Goal: Information Seeking & Learning: Learn about a topic

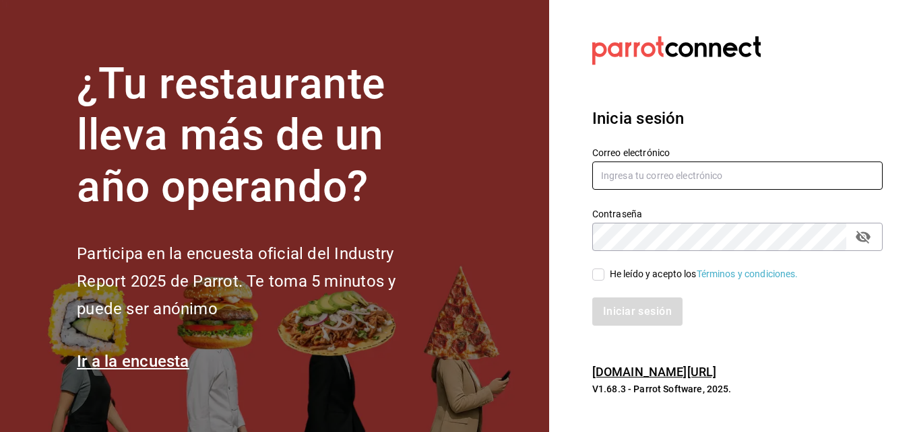
click at [638, 176] on input "text" at bounding box center [737, 176] width 290 height 28
type input "laoctavacafe@gmail.com"
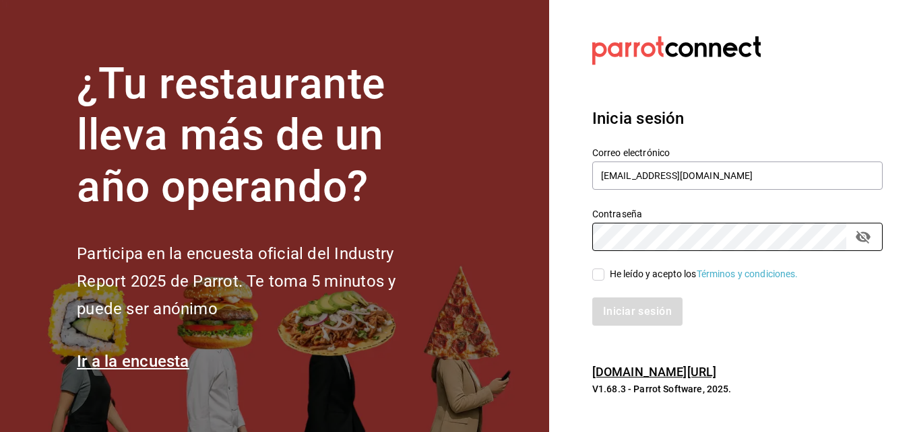
click at [601, 275] on input "He leído y acepto los Términos y condiciones." at bounding box center [598, 275] width 12 height 12
checkbox input "true"
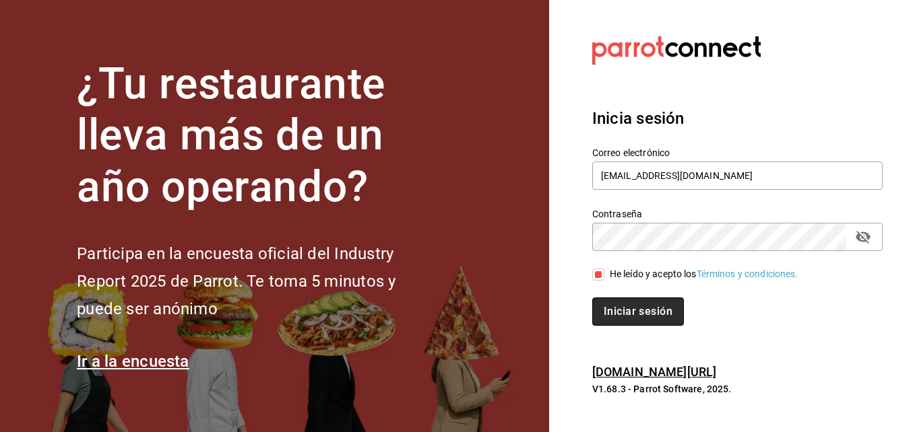
click at [611, 304] on button "Iniciar sesión" at bounding box center [638, 312] width 92 height 28
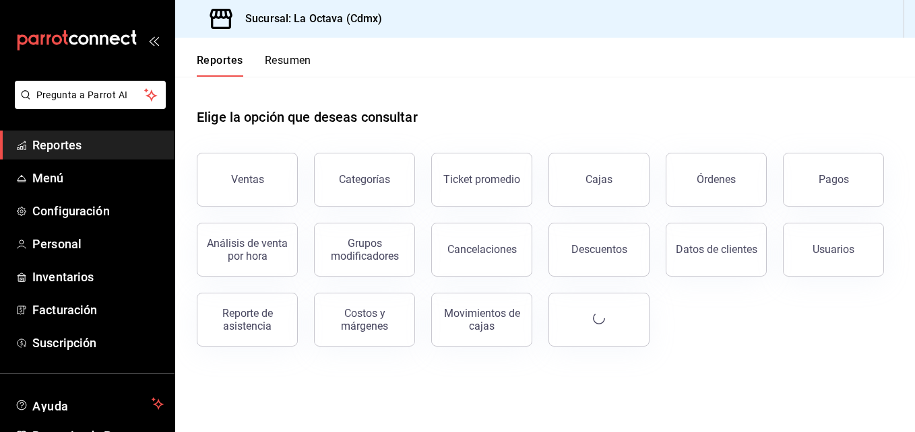
drag, startPoint x: 891, startPoint y: 283, endPoint x: 892, endPoint y: 332, distance: 49.2
click at [892, 332] on div "Ventas Categorías Ticket promedio Cajas Órdenes Pagos Análisis de venta por hor…" at bounding box center [536, 242] width 713 height 210
click at [237, 152] on div "Ventas" at bounding box center [238, 172] width 117 height 70
click at [235, 160] on button "Ventas" at bounding box center [247, 180] width 101 height 54
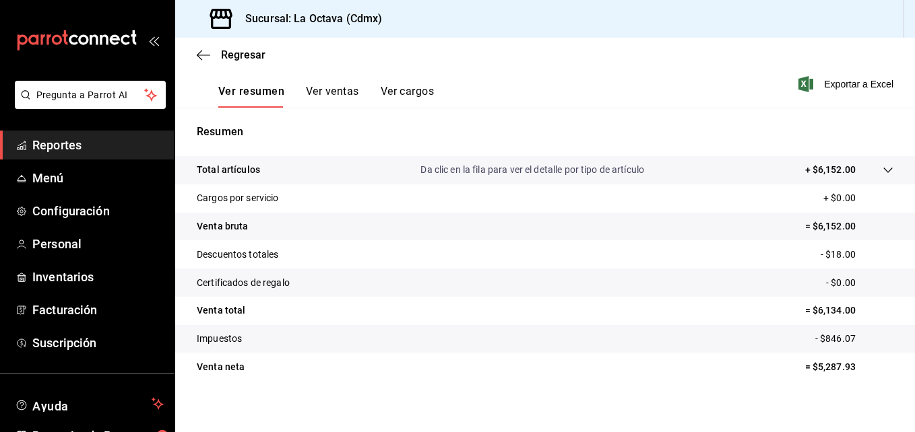
scroll to position [204, 0]
click at [390, 88] on button "Ver cargos" at bounding box center [407, 97] width 54 height 23
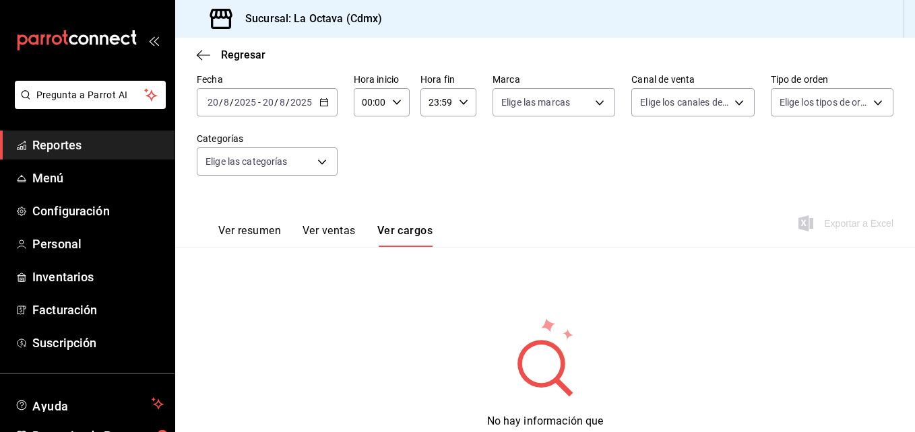
scroll to position [121, 0]
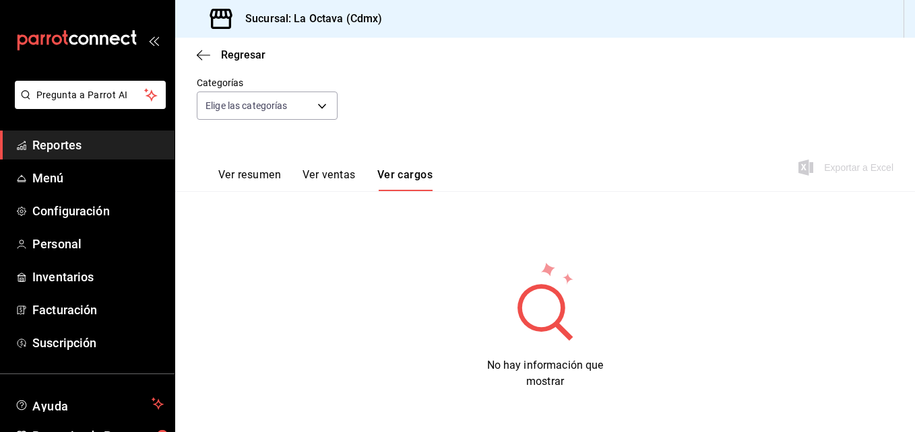
click at [236, 176] on button "Ver resumen" at bounding box center [249, 179] width 63 height 23
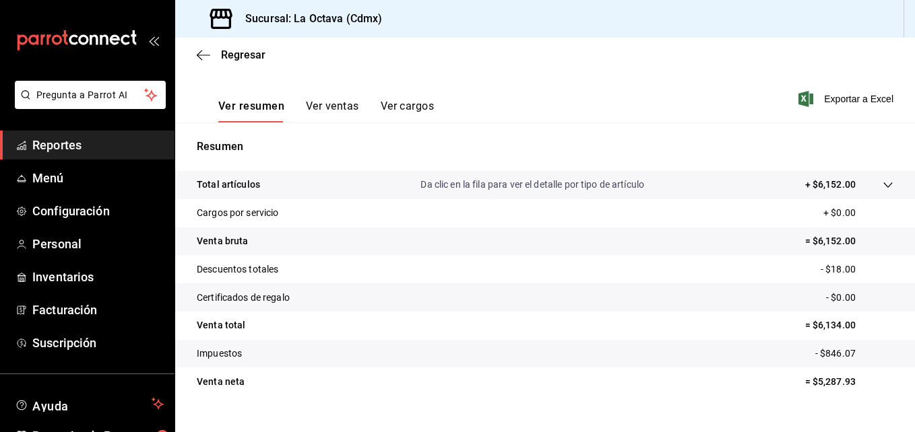
scroll to position [213, 0]
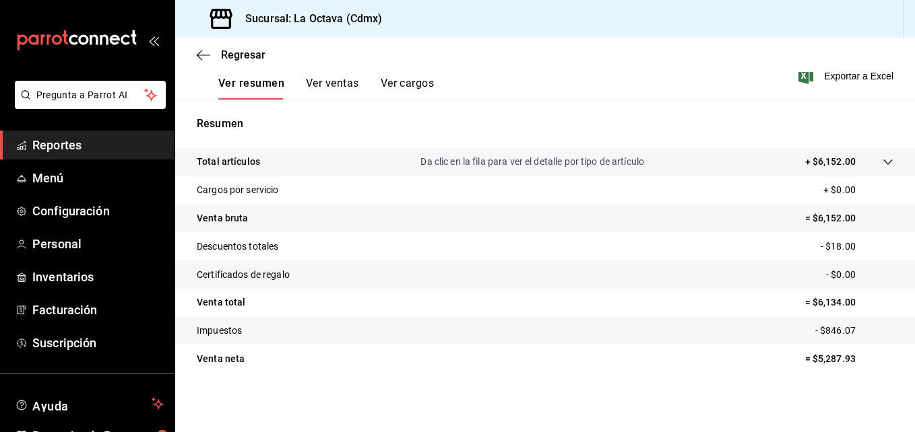
click at [329, 79] on button "Ver ventas" at bounding box center [332, 88] width 53 height 23
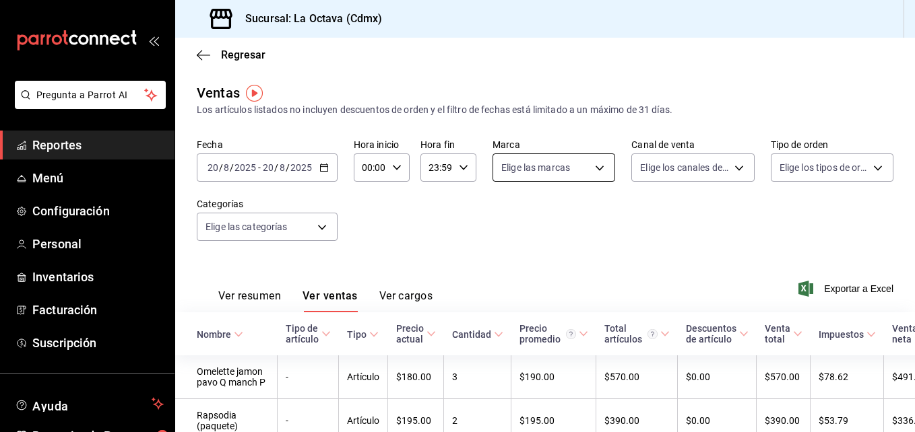
click at [592, 167] on body "Pregunta a Parrot AI Reportes Menú Configuración Personal Inventarios Facturaci…" at bounding box center [457, 216] width 915 height 432
click at [677, 157] on div at bounding box center [457, 216] width 915 height 432
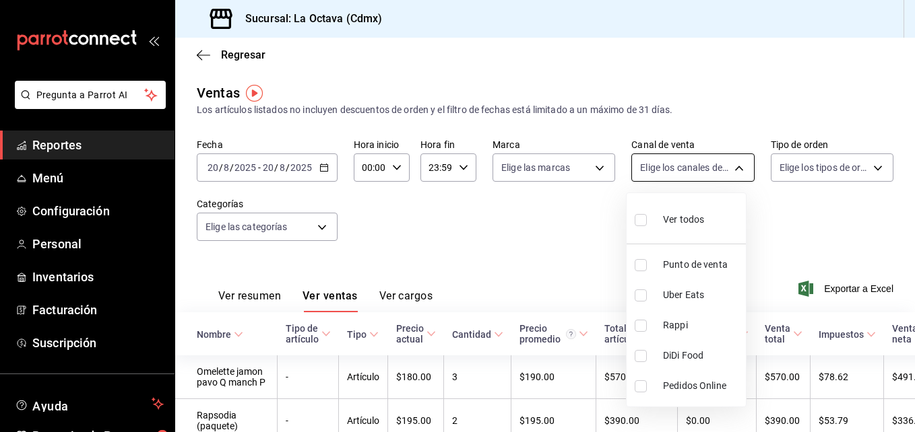
click at [686, 166] on body "Pregunta a Parrot AI Reportes Menú Configuración Personal Inventarios Facturaci…" at bounding box center [457, 216] width 915 height 432
click at [675, 272] on li "Punto de venta" at bounding box center [685, 265] width 119 height 30
type input "PARROT"
checkbox input "true"
drag, startPoint x: 914, startPoint y: 131, endPoint x: 914, endPoint y: 83, distance: 47.8
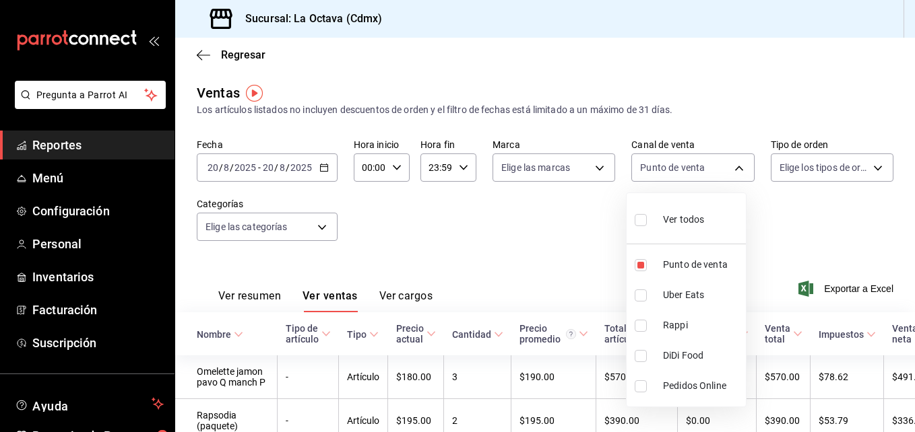
click at [914, 83] on div at bounding box center [457, 216] width 915 height 432
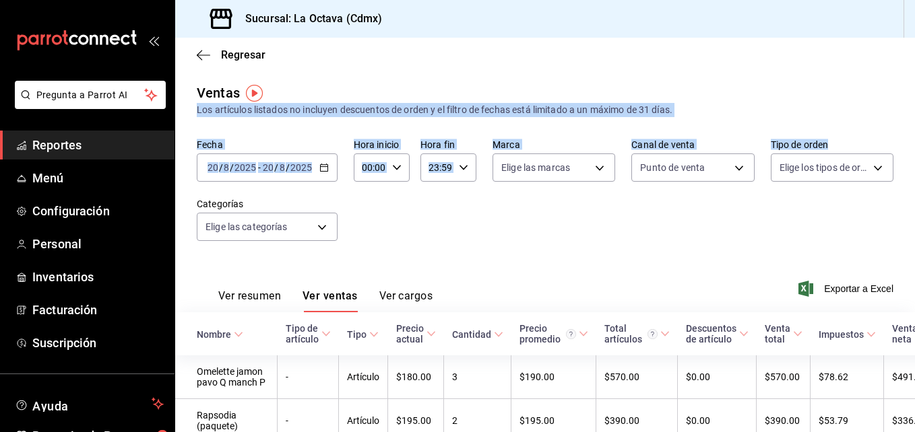
drag, startPoint x: 914, startPoint y: 83, endPoint x: 917, endPoint y: 134, distance: 51.3
click at [822, 288] on span "Exportar a Excel" at bounding box center [847, 289] width 92 height 16
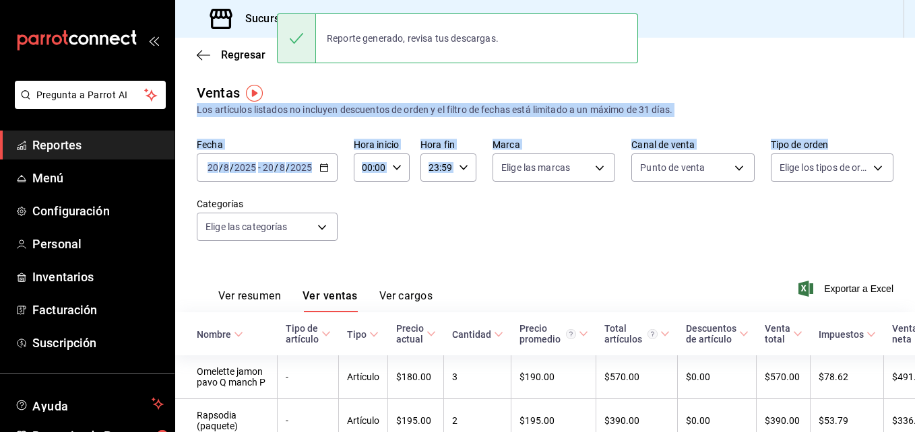
click at [473, 236] on div "Fecha [DATE] [DATE] - [DATE] [DATE] Hora inicio 00:00 Hora inicio Hora fin 23:5…" at bounding box center [545, 198] width 696 height 119
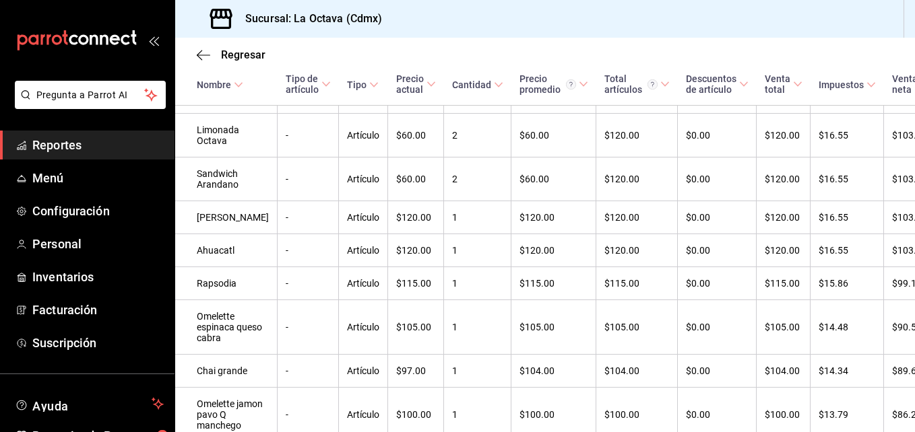
scroll to position [18, 0]
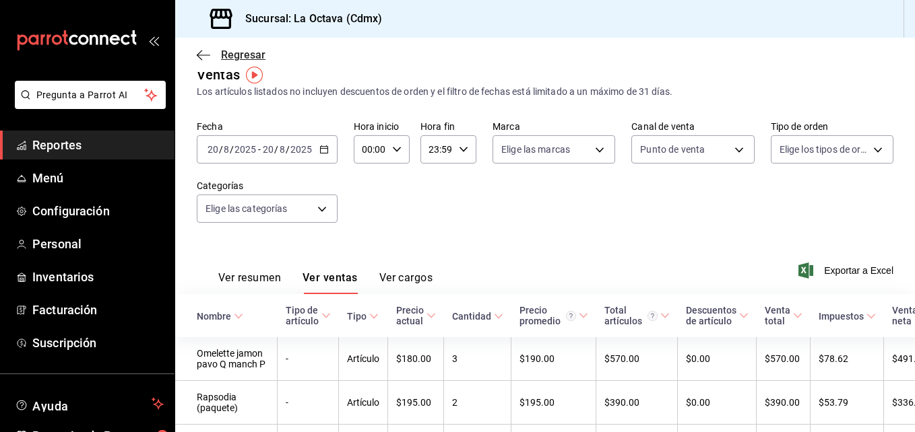
click at [201, 53] on icon "button" at bounding box center [203, 55] width 13 height 12
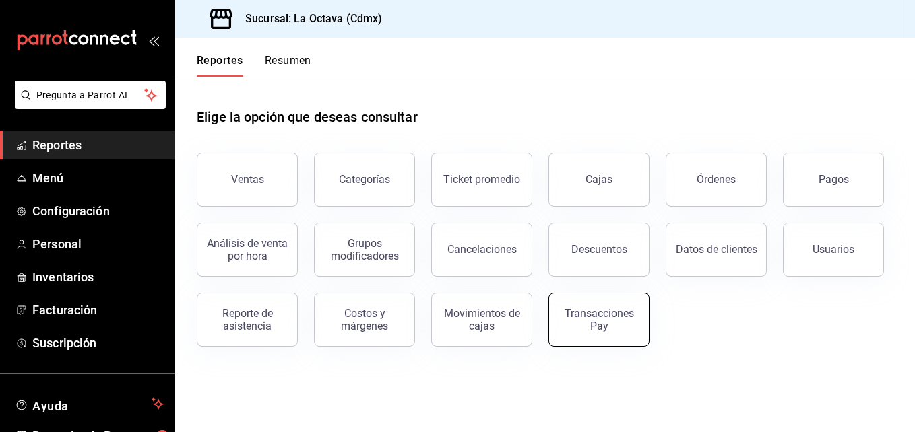
click at [618, 320] on div "Transacciones Pay" at bounding box center [599, 320] width 84 height 26
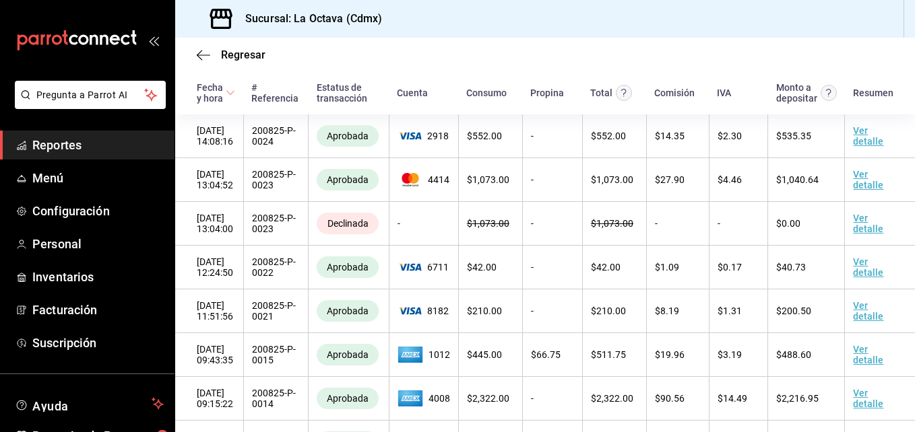
scroll to position [159, 0]
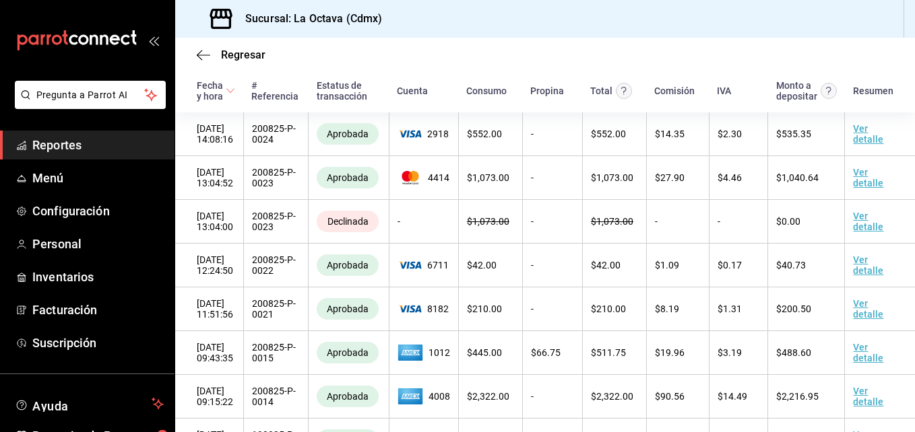
click at [860, 95] on div "Resumen" at bounding box center [873, 91] width 40 height 11
click at [203, 55] on icon "button" at bounding box center [203, 55] width 13 height 1
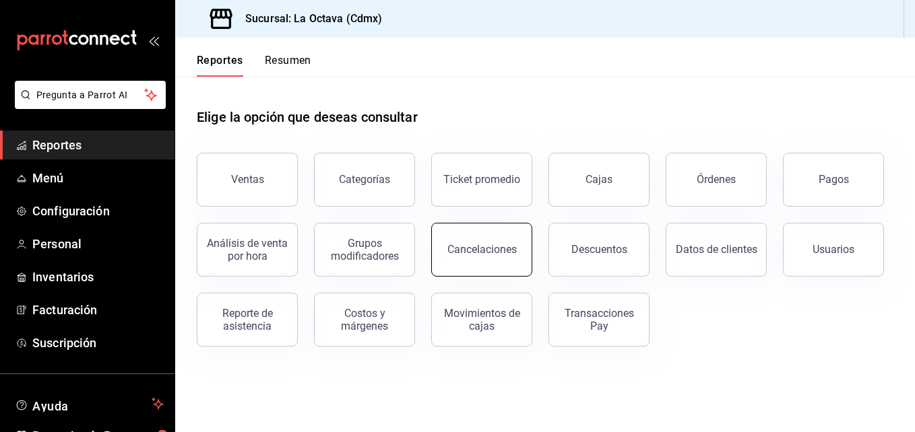
click at [466, 260] on button "Cancelaciones" at bounding box center [481, 250] width 101 height 54
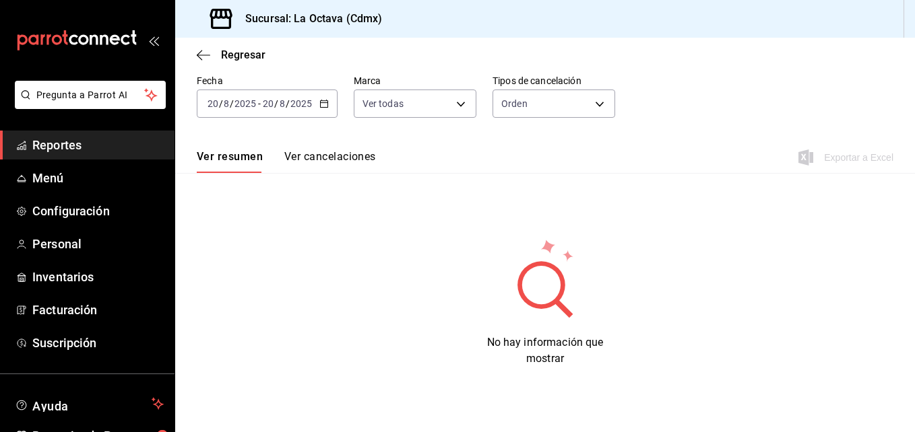
scroll to position [76, 0]
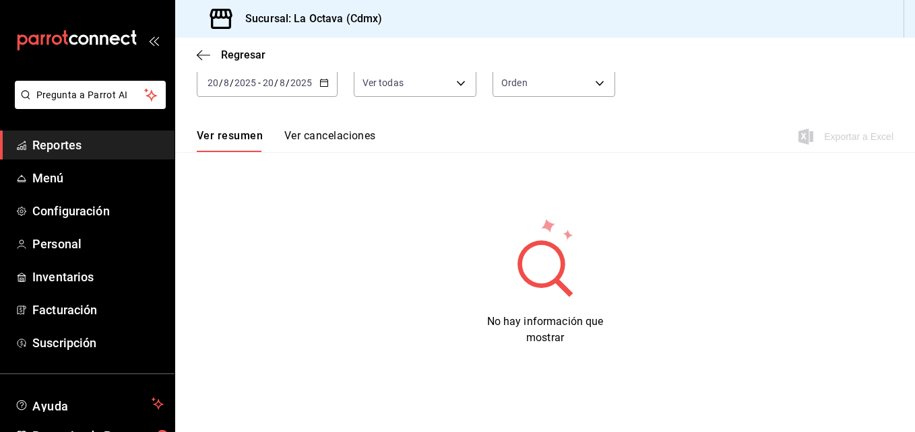
click at [288, 137] on button "Ver cancelaciones" at bounding box center [330, 140] width 92 height 23
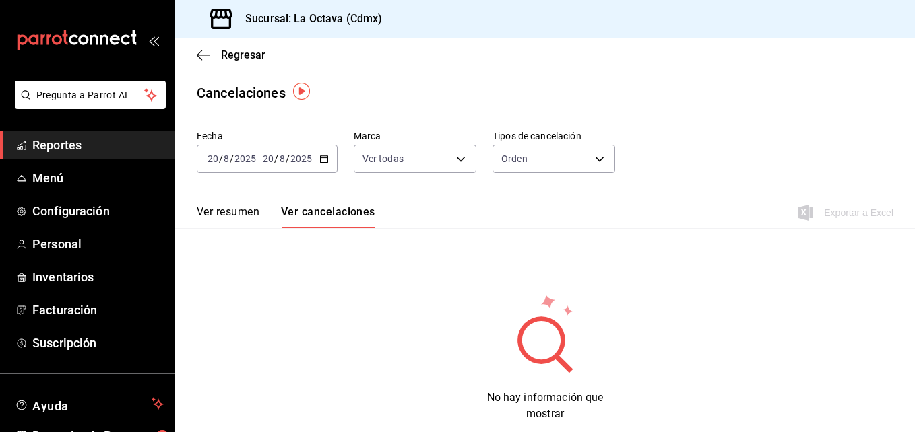
scroll to position [76, 0]
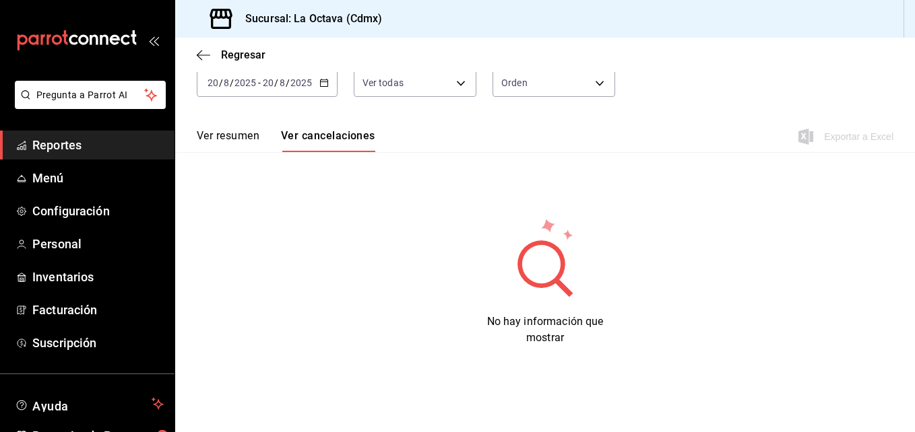
click at [332, 84] on div "[DATE] [DATE] - [DATE] [DATE]" at bounding box center [267, 83] width 141 height 28
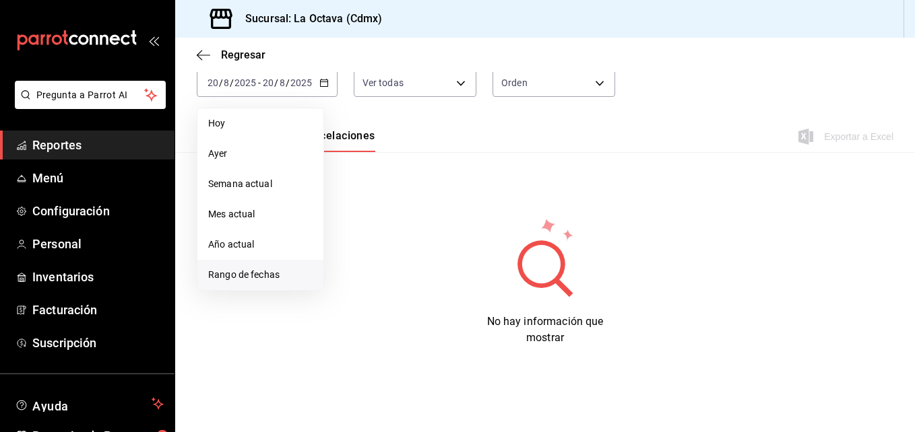
click at [250, 281] on span "Rango de fechas" at bounding box center [260, 275] width 104 height 14
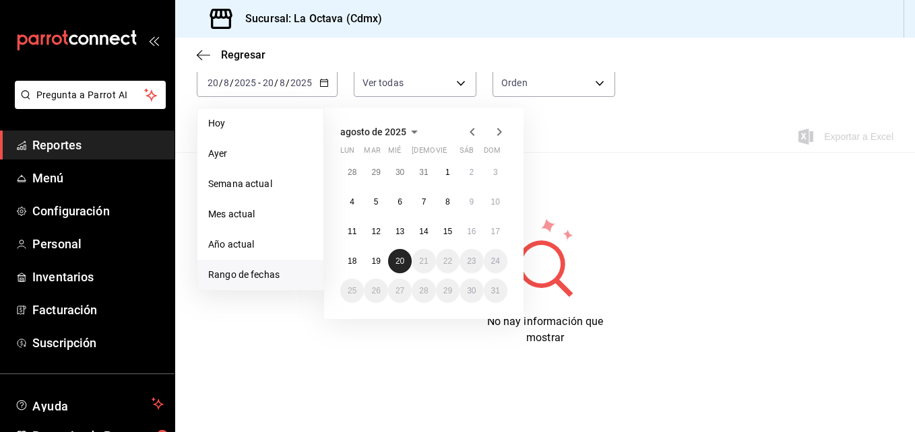
click at [389, 256] on button "20" at bounding box center [400, 261] width 24 height 24
drag, startPoint x: 389, startPoint y: 256, endPoint x: 376, endPoint y: 257, distance: 12.1
click at [376, 257] on abbr "19" at bounding box center [375, 261] width 9 height 9
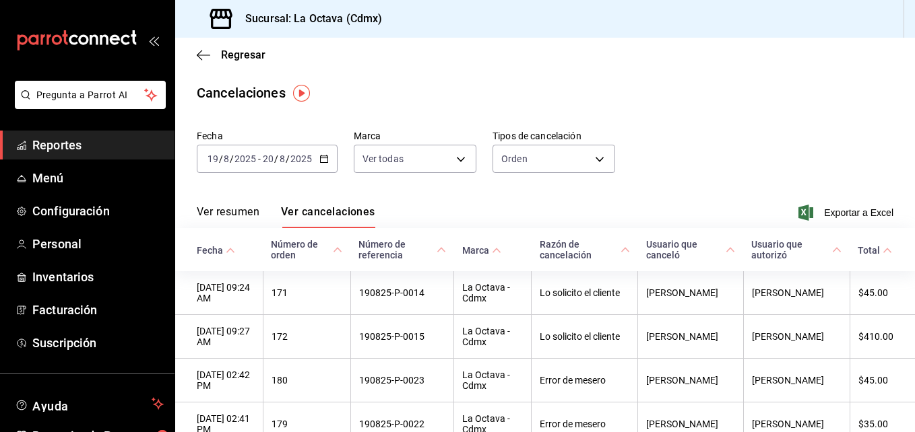
click at [329, 165] on div "[DATE] [DATE] - [DATE] [DATE]" at bounding box center [267, 159] width 141 height 28
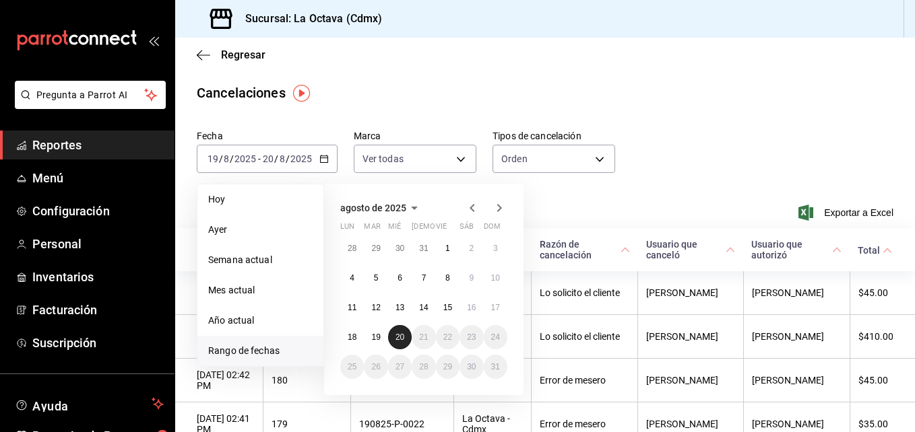
click at [399, 339] on abbr "20" at bounding box center [399, 337] width 9 height 9
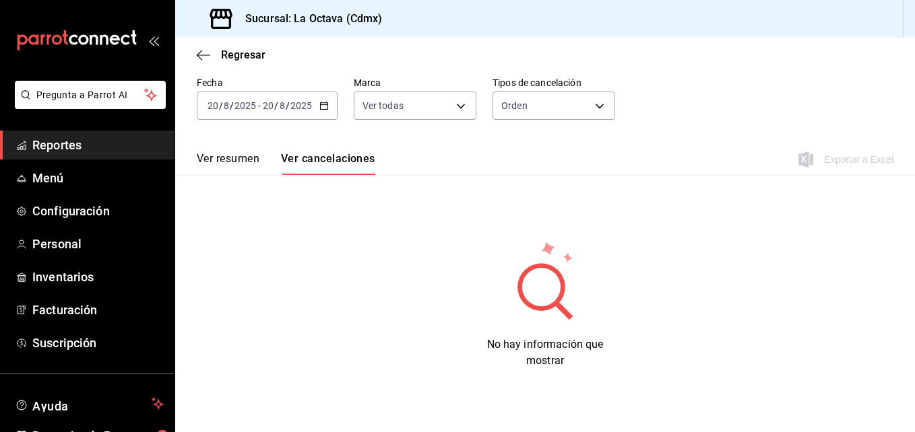
scroll to position [76, 0]
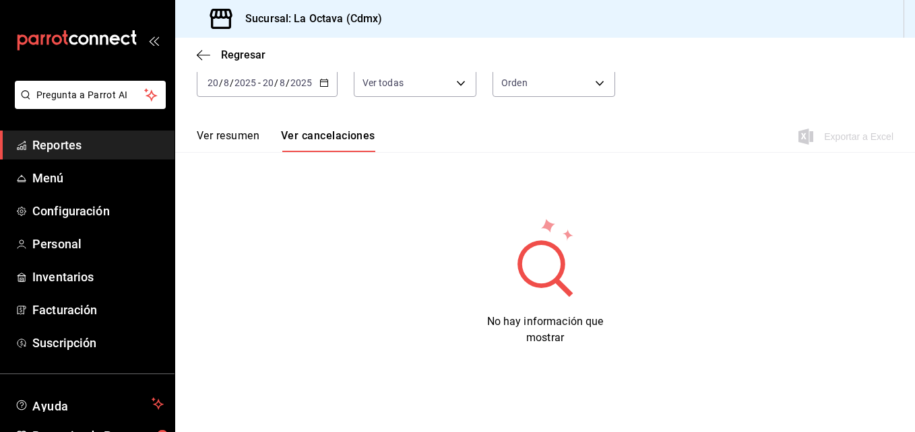
drag, startPoint x: 246, startPoint y: 132, endPoint x: 221, endPoint y: 132, distance: 24.9
click at [221, 132] on button "Ver resumen" at bounding box center [228, 140] width 63 height 23
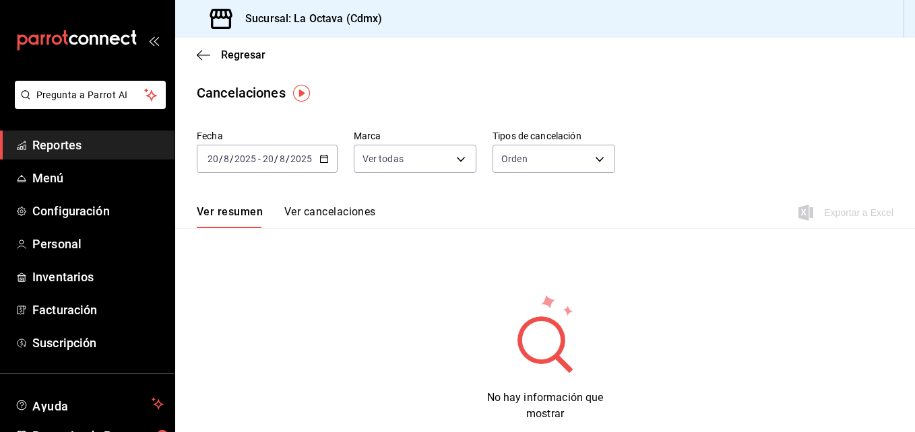
scroll to position [76, 0]
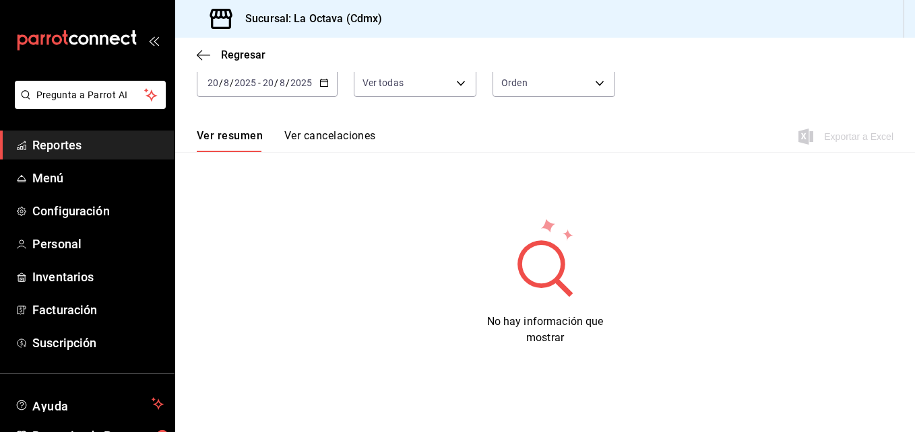
drag, startPoint x: 206, startPoint y: 54, endPoint x: 193, endPoint y: 53, distance: 13.5
drag, startPoint x: 193, startPoint y: 53, endPoint x: 186, endPoint y: 48, distance: 7.9
click at [186, 48] on div "Regresar" at bounding box center [544, 55] width 739 height 34
click at [201, 53] on icon "button" at bounding box center [203, 55] width 13 height 12
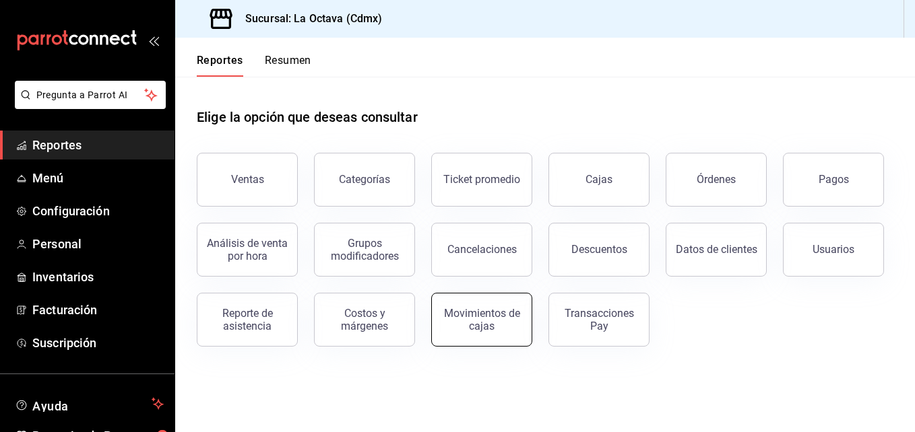
click at [487, 301] on button "Movimientos de cajas" at bounding box center [481, 320] width 101 height 54
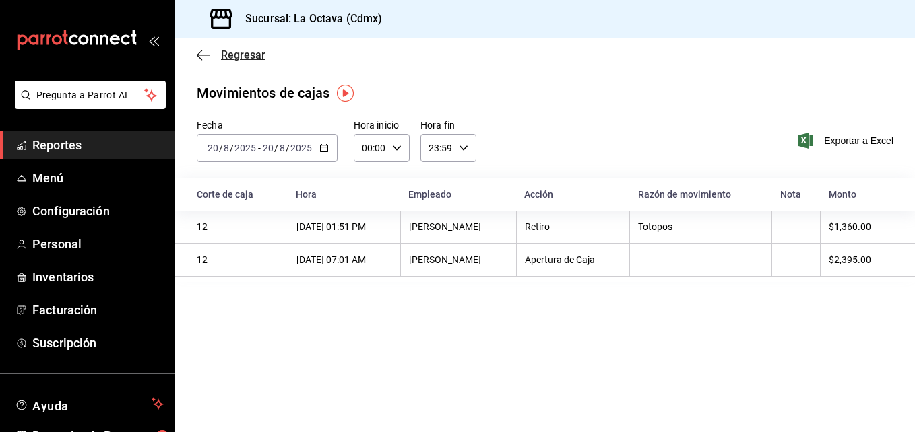
click at [200, 57] on icon "button" at bounding box center [203, 55] width 13 height 12
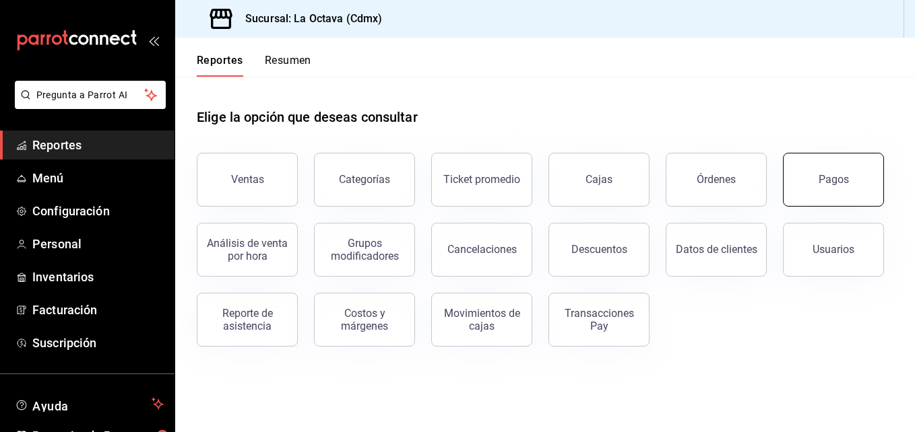
click at [863, 172] on button "Pagos" at bounding box center [833, 180] width 101 height 54
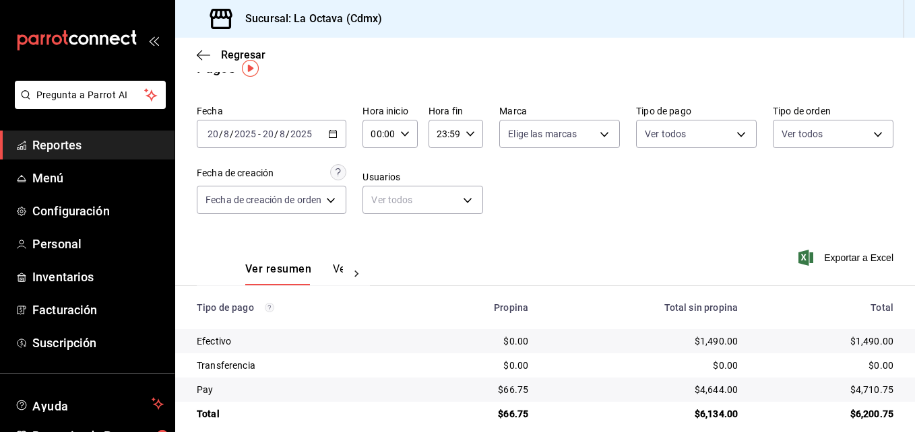
scroll to position [41, 0]
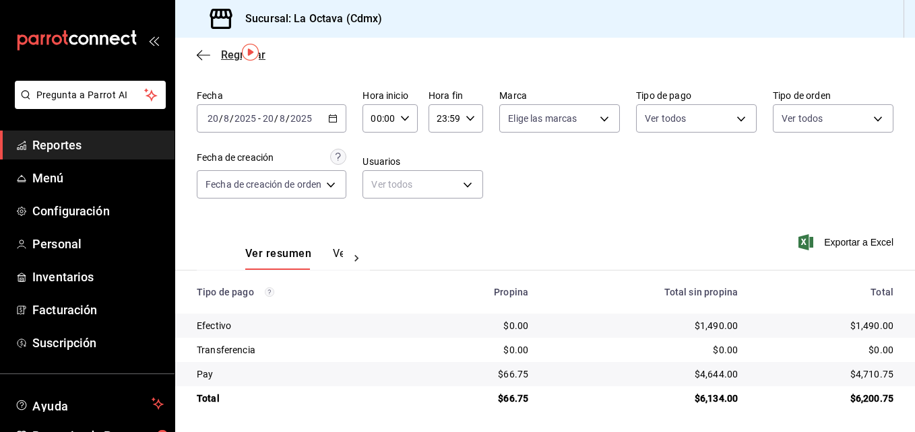
click at [205, 53] on icon "button" at bounding box center [203, 55] width 13 height 12
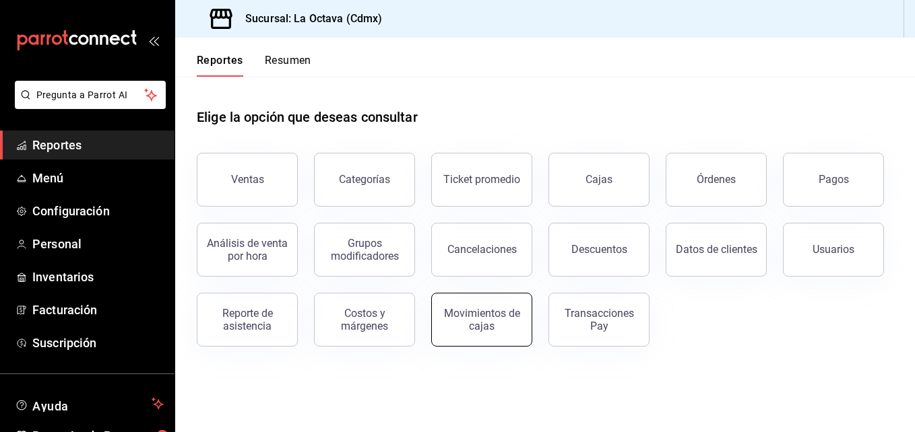
click at [498, 329] on div "Movimientos de cajas" at bounding box center [482, 320] width 84 height 26
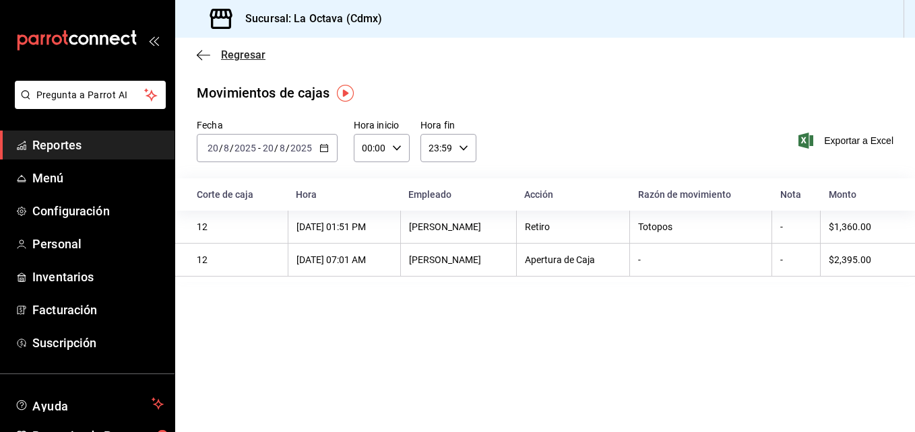
click at [197, 53] on icon "button" at bounding box center [203, 55] width 13 height 12
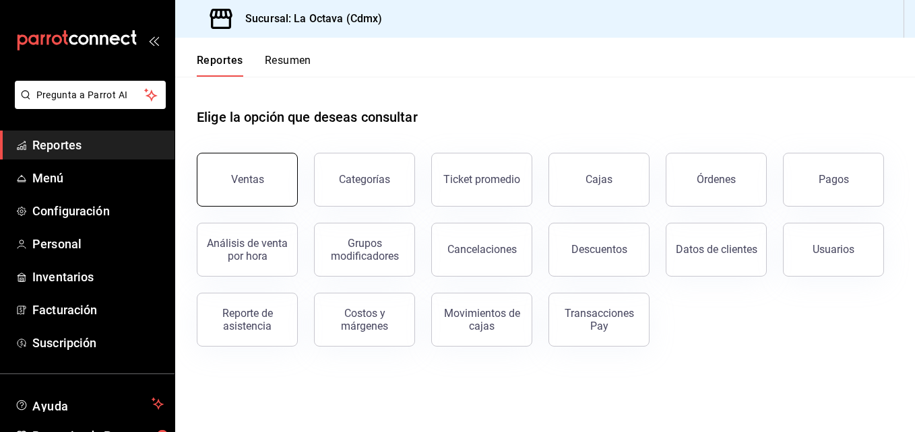
click at [242, 184] on div "Ventas" at bounding box center [247, 179] width 33 height 13
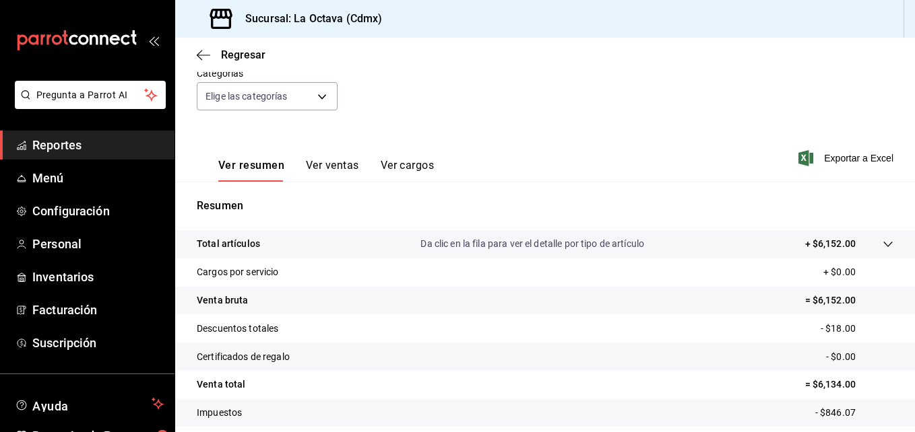
scroll to position [139, 0]
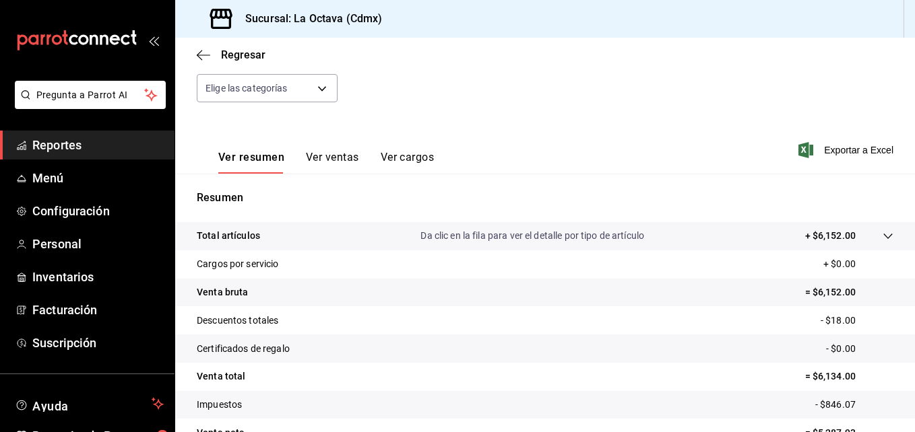
click at [336, 154] on button "Ver ventas" at bounding box center [332, 162] width 53 height 23
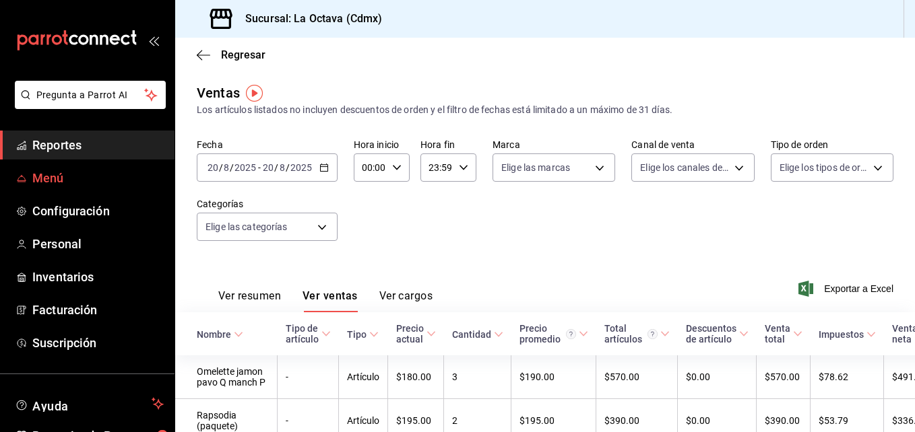
click at [87, 171] on span "Menú" at bounding box center [97, 178] width 131 height 18
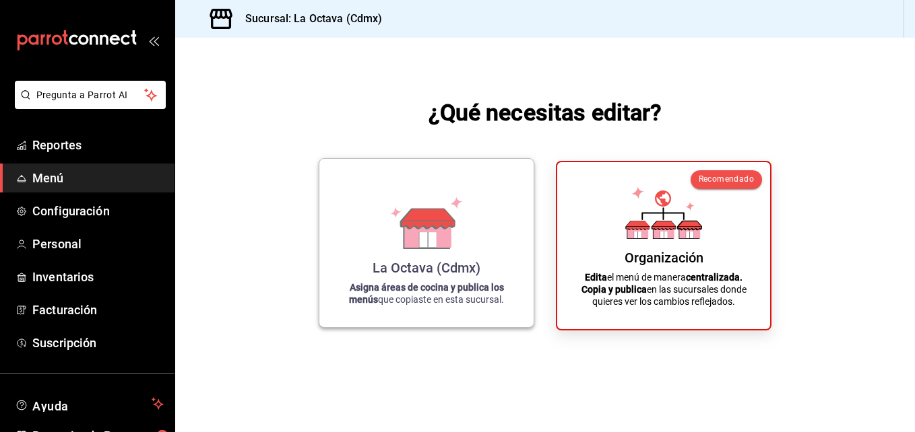
click at [382, 290] on strong "Asigna áreas de cocina y publica los menús" at bounding box center [426, 293] width 155 height 23
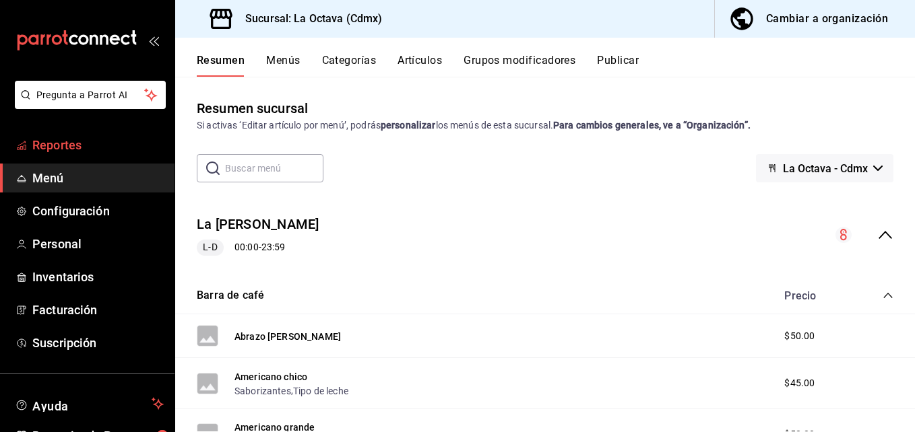
click at [117, 148] on span "Reportes" at bounding box center [97, 145] width 131 height 18
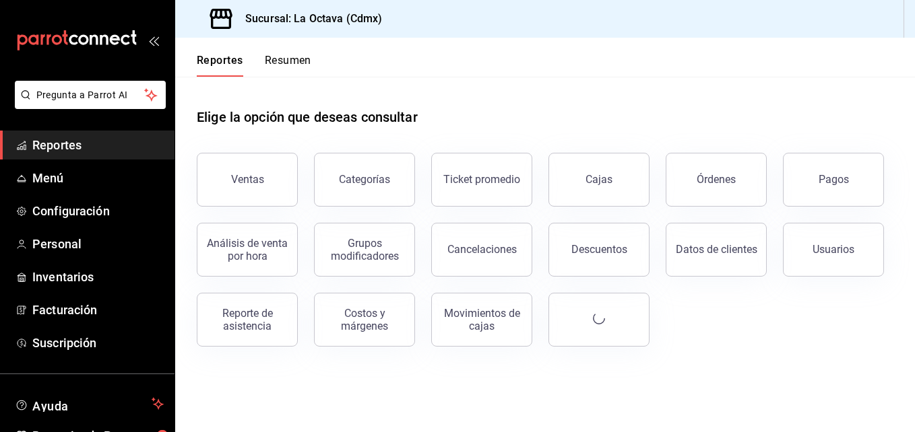
click at [237, 186] on button "Ventas" at bounding box center [247, 180] width 101 height 54
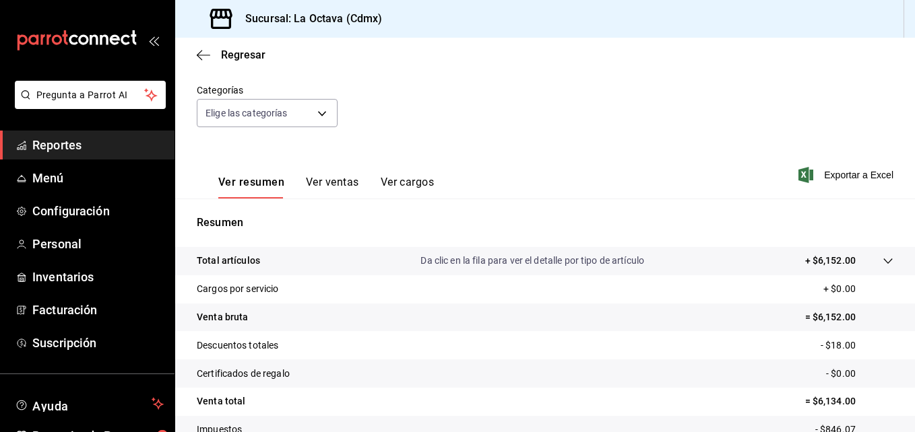
scroll to position [112, 0]
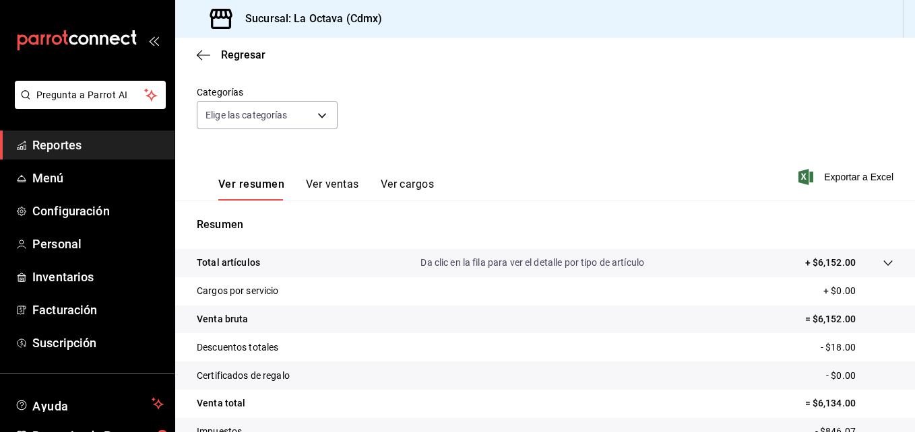
click at [322, 177] on div "Ver resumen Ver ventas Ver cargos" at bounding box center [315, 181] width 237 height 39
click at [325, 183] on button "Ver ventas" at bounding box center [332, 189] width 53 height 23
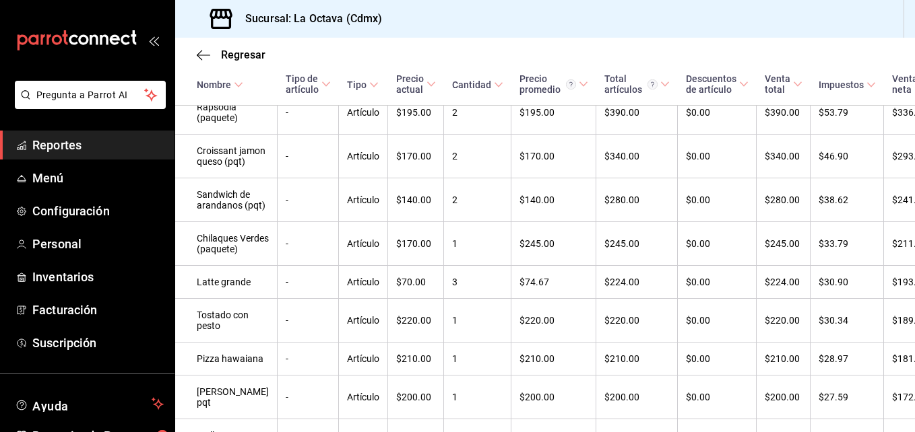
scroll to position [352, 0]
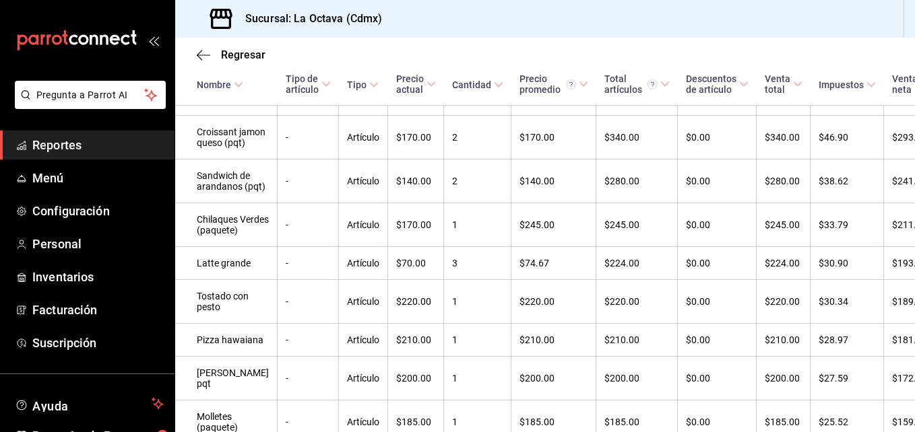
click at [210, 65] on div "Regresar" at bounding box center [544, 55] width 739 height 34
click at [237, 56] on span "Regresar" at bounding box center [243, 54] width 44 height 13
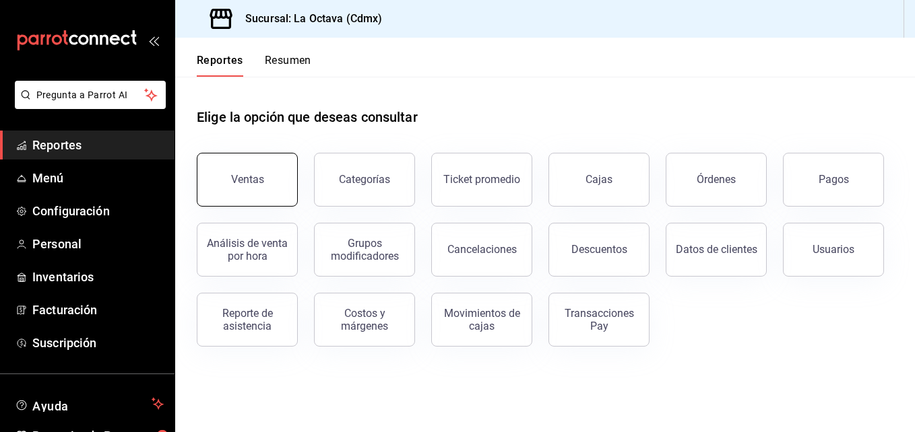
click at [239, 193] on button "Ventas" at bounding box center [247, 180] width 101 height 54
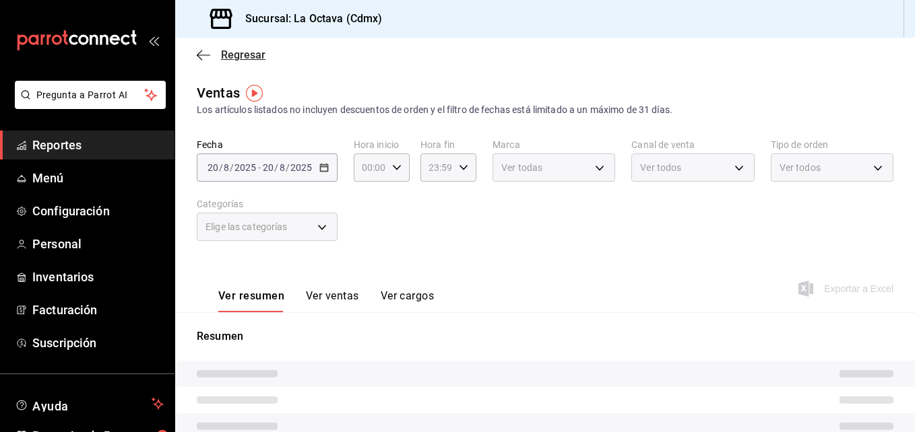
click at [200, 55] on icon "button" at bounding box center [203, 55] width 13 height 1
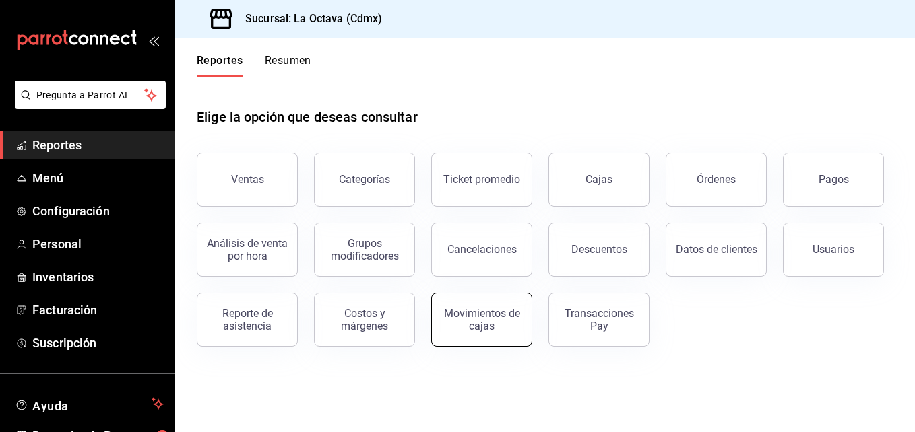
click at [492, 326] on div "Movimientos de cajas" at bounding box center [482, 320] width 84 height 26
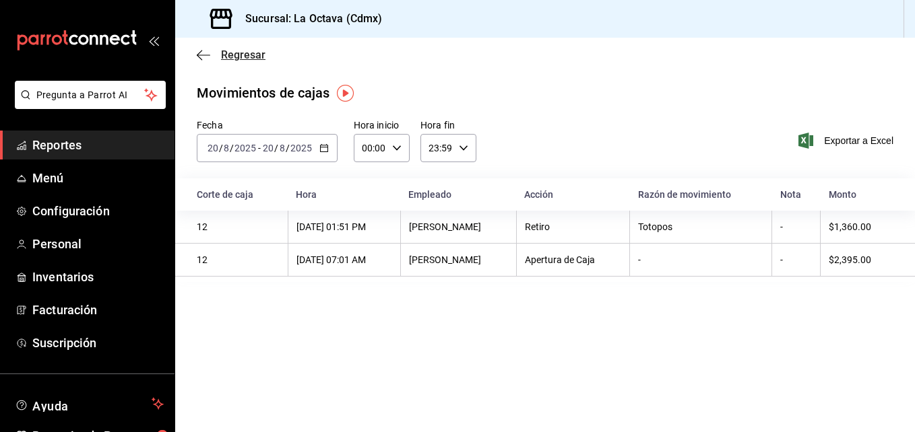
click at [203, 54] on icon "button" at bounding box center [203, 55] width 13 height 12
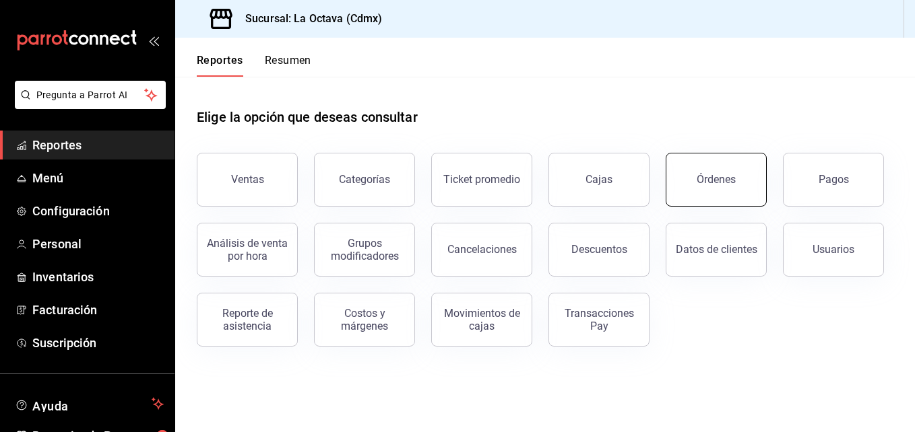
click at [695, 171] on button "Órdenes" at bounding box center [715, 180] width 101 height 54
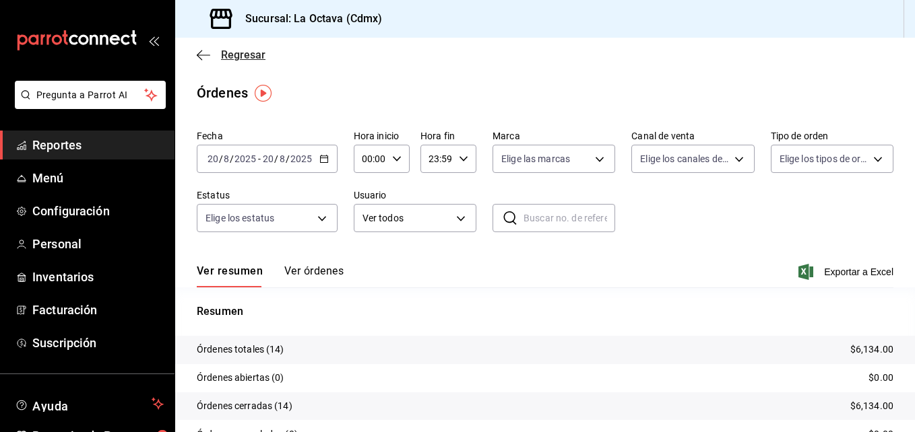
click at [203, 56] on icon "button" at bounding box center [203, 55] width 13 height 12
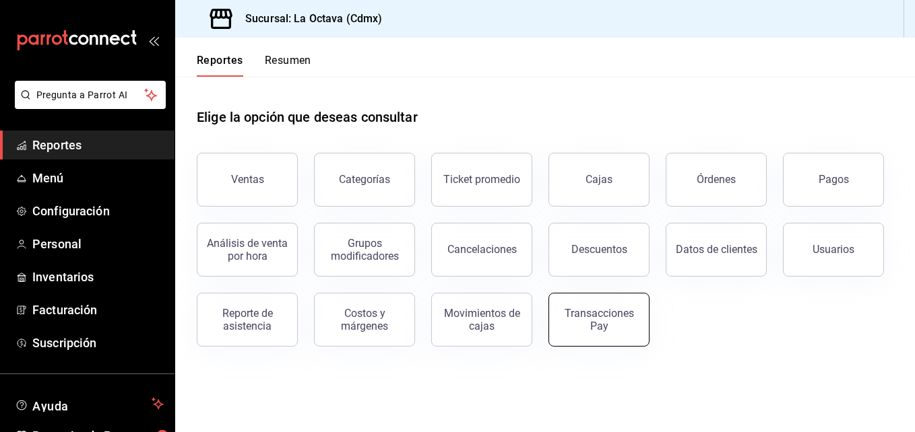
click at [604, 308] on div "Transacciones Pay" at bounding box center [599, 320] width 84 height 26
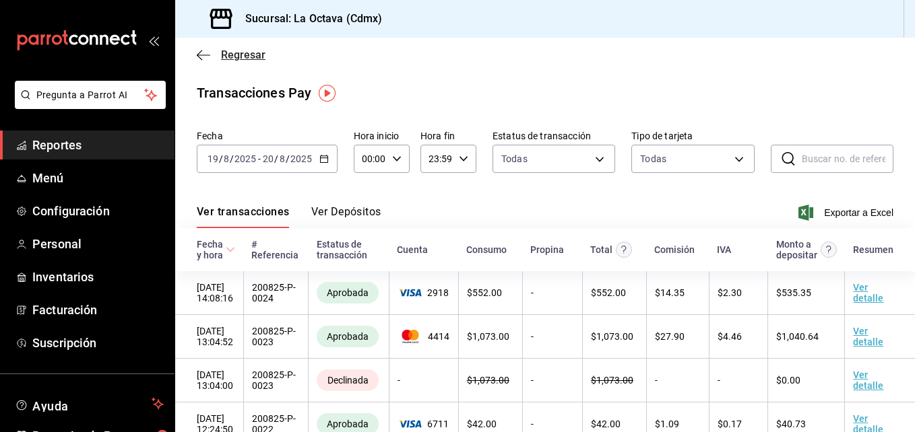
click at [197, 53] on icon "button" at bounding box center [203, 55] width 13 height 12
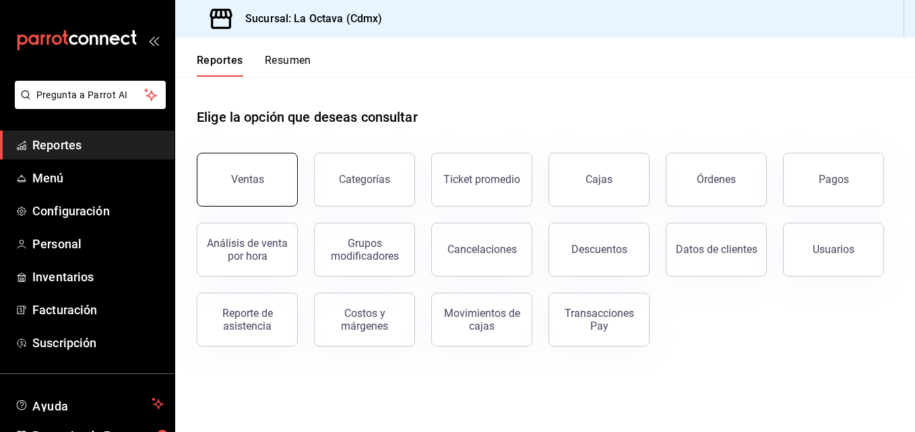
click at [269, 187] on button "Ventas" at bounding box center [247, 180] width 101 height 54
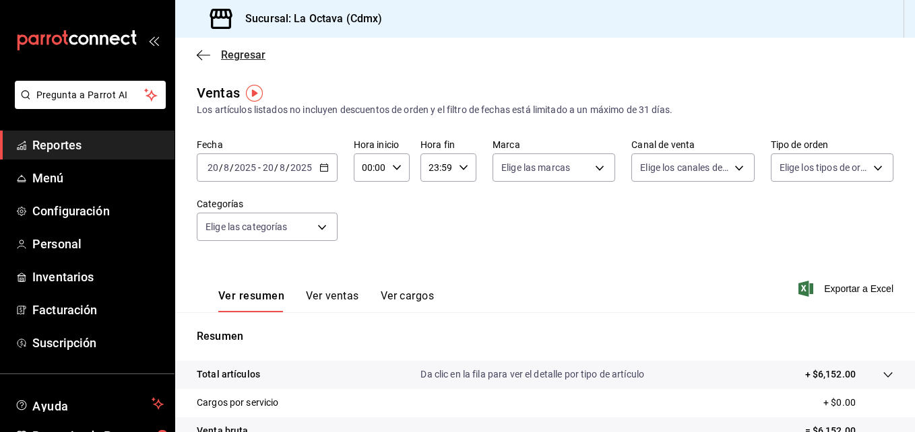
click at [203, 57] on icon "button" at bounding box center [203, 55] width 13 height 12
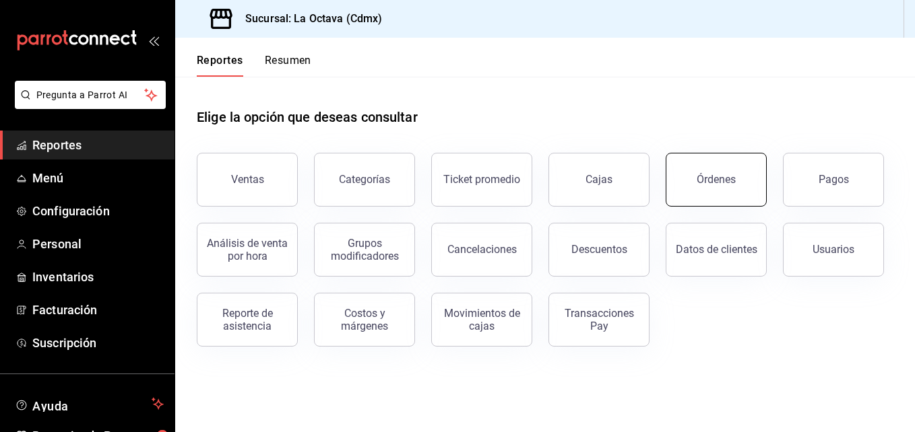
click at [738, 182] on button "Órdenes" at bounding box center [715, 180] width 101 height 54
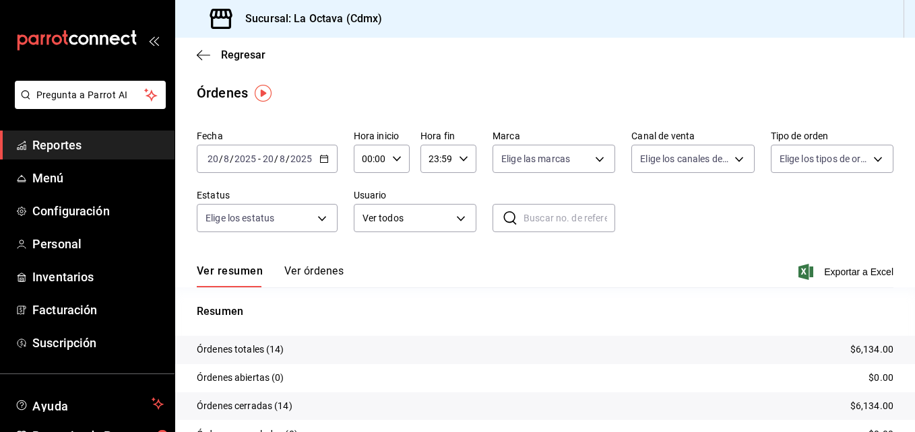
click at [288, 274] on button "Ver órdenes" at bounding box center [313, 276] width 59 height 23
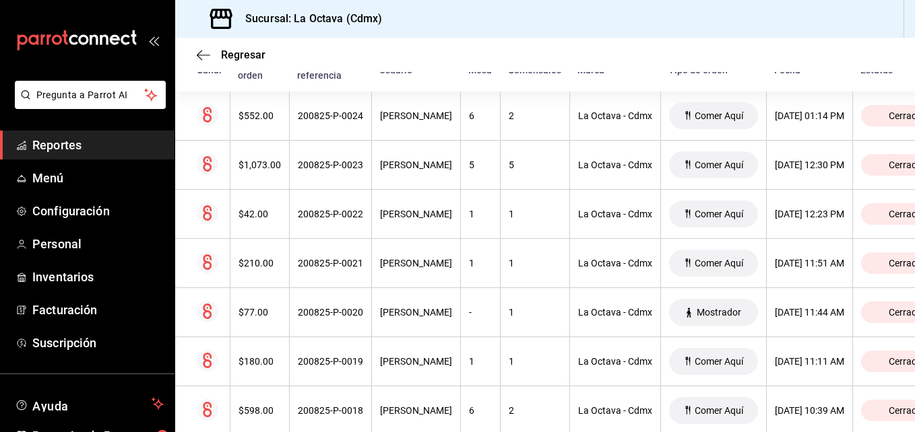
scroll to position [266, 0]
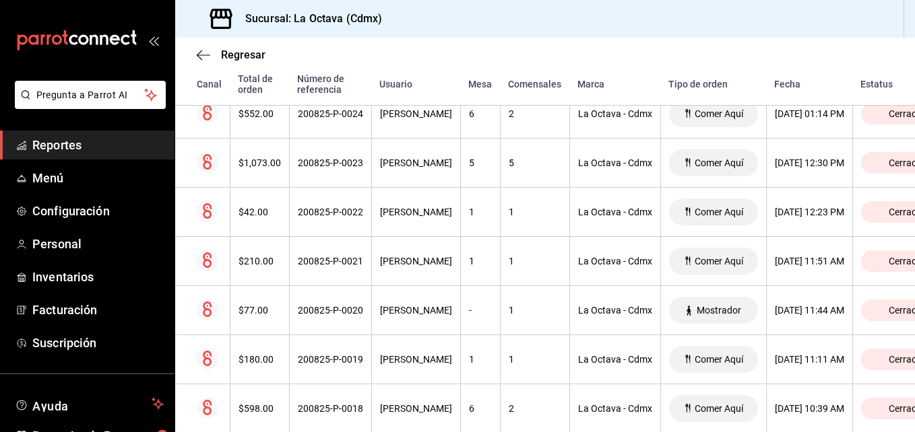
click at [911, 429] on div "Regresar Órdenes Fecha [DATE] [DATE] - [DATE] [DATE] Hora inicio 00:00 Hora ini…" at bounding box center [544, 235] width 739 height 395
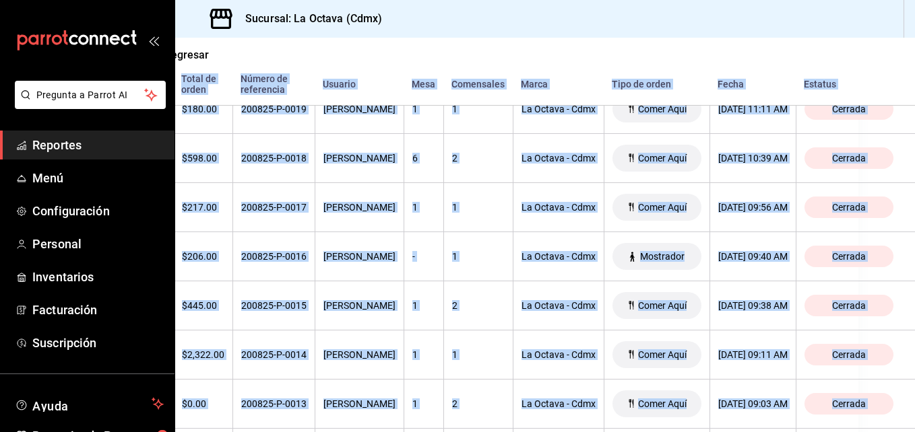
click at [911, 429] on div "Regresar Órdenes Fecha [DATE] [DATE] - [DATE] [DATE] Hora inicio 00:00 Hora ini…" at bounding box center [544, 235] width 739 height 395
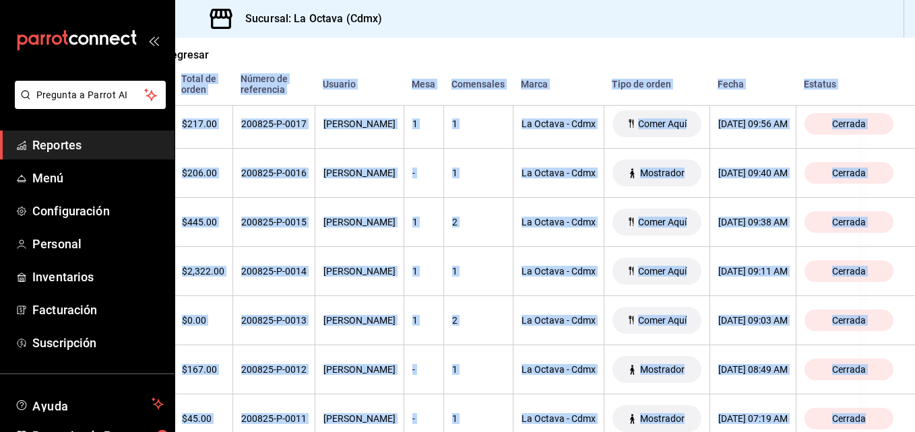
scroll to position [600, 0]
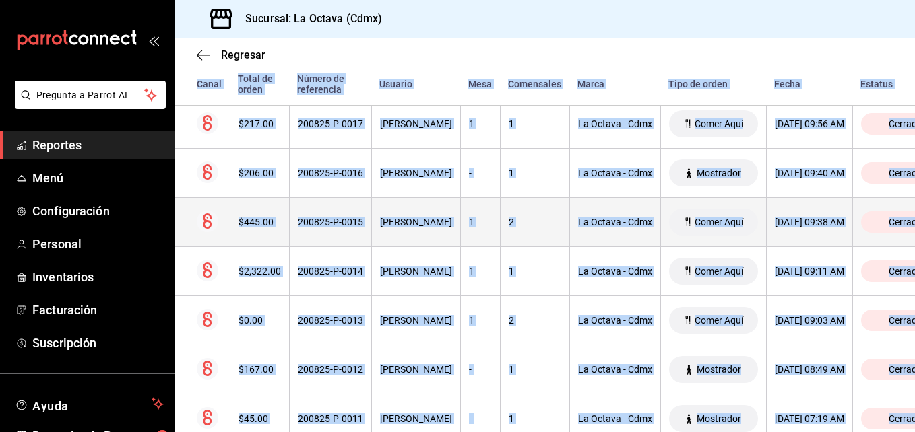
click at [277, 205] on th "$445.00" at bounding box center [259, 222] width 59 height 49
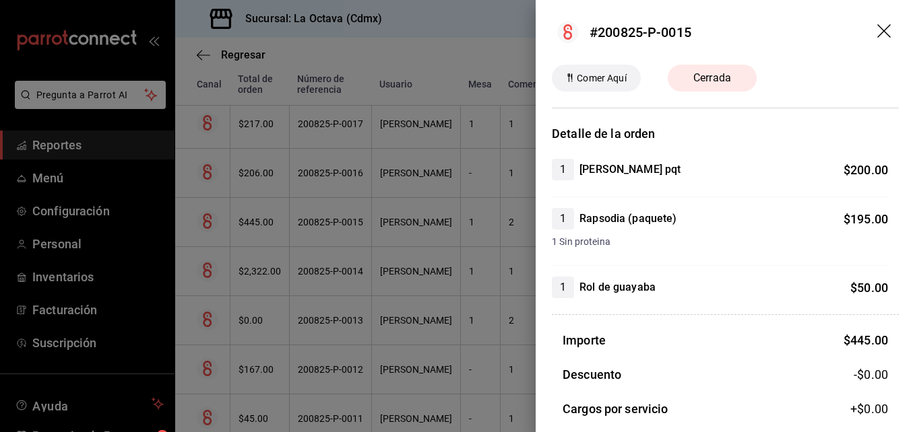
click at [877, 28] on icon "drag" at bounding box center [883, 30] width 13 height 13
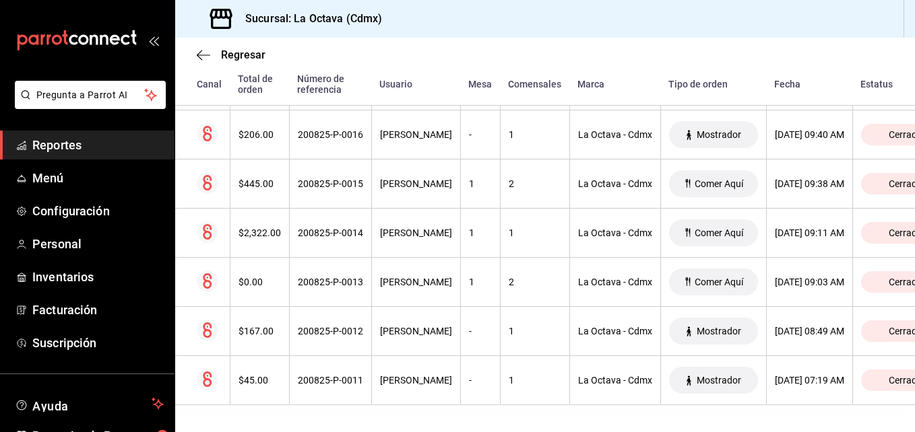
scroll to position [650, 0]
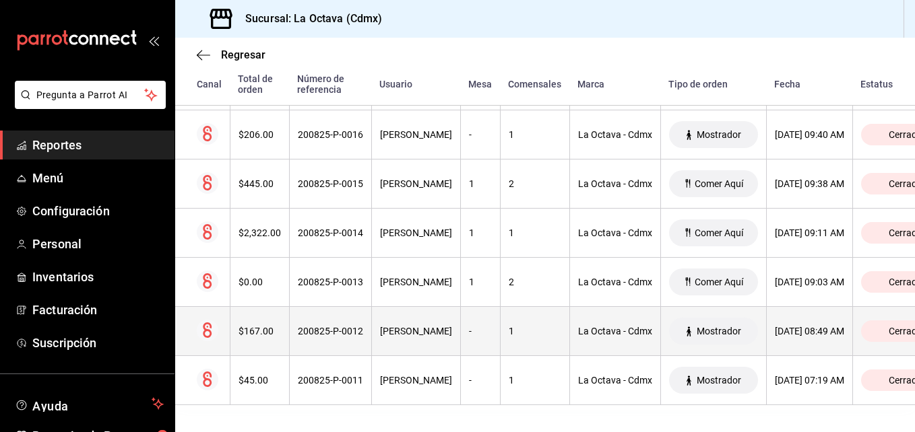
click at [435, 339] on th "[PERSON_NAME]" at bounding box center [415, 331] width 89 height 49
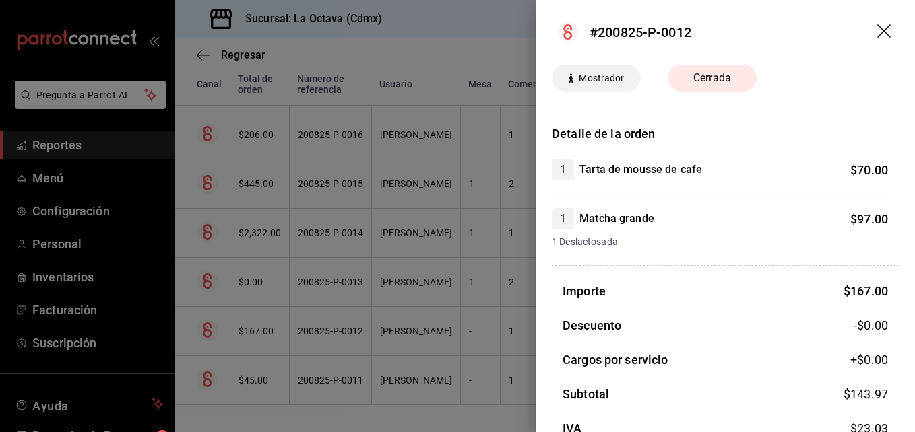
click at [397, 44] on div at bounding box center [457, 216] width 915 height 432
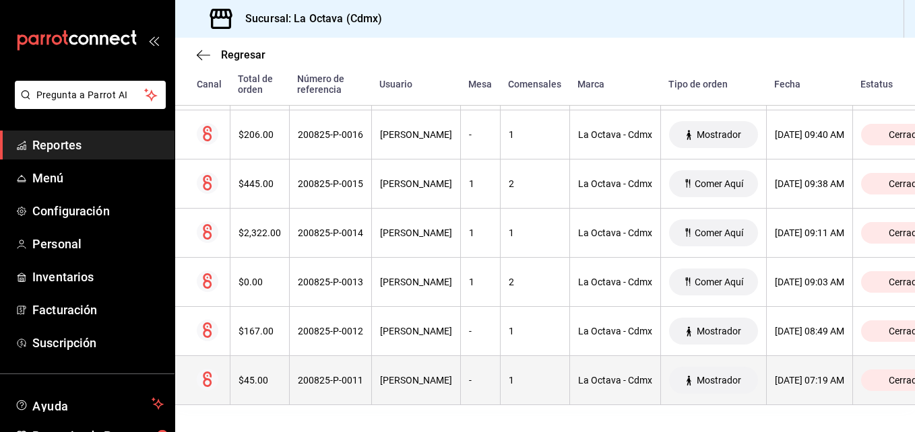
click at [331, 378] on th "200825-P-0011" at bounding box center [330, 380] width 82 height 49
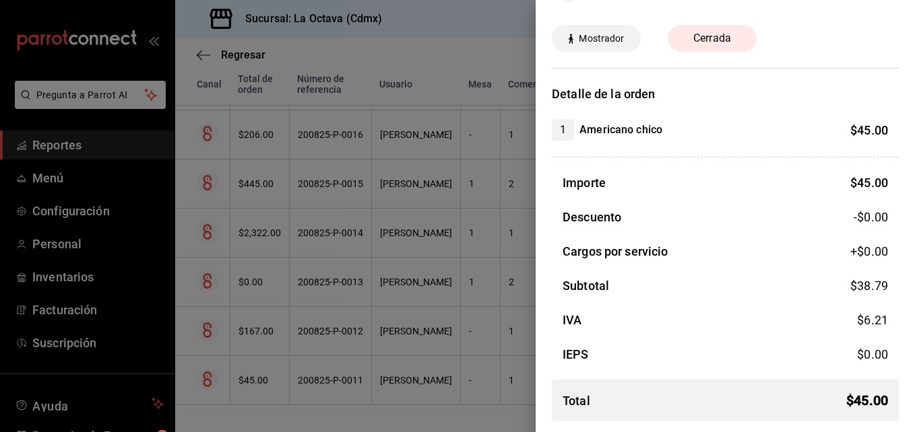
scroll to position [0, 0]
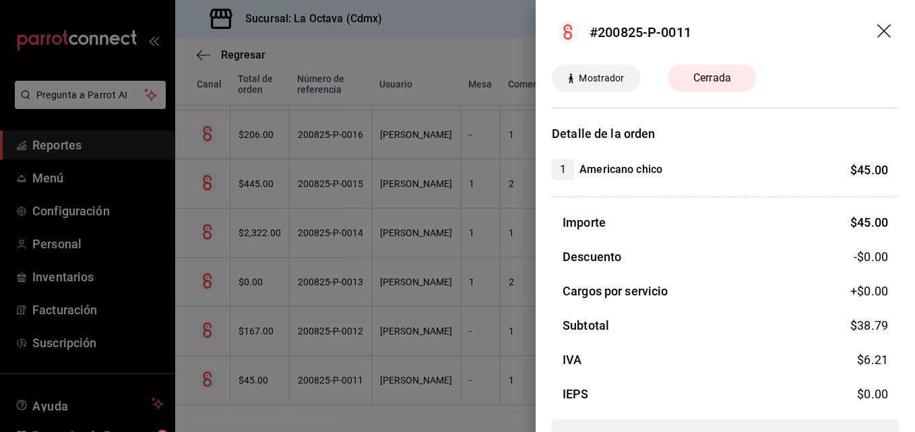
click at [877, 34] on icon "drag" at bounding box center [883, 30] width 13 height 13
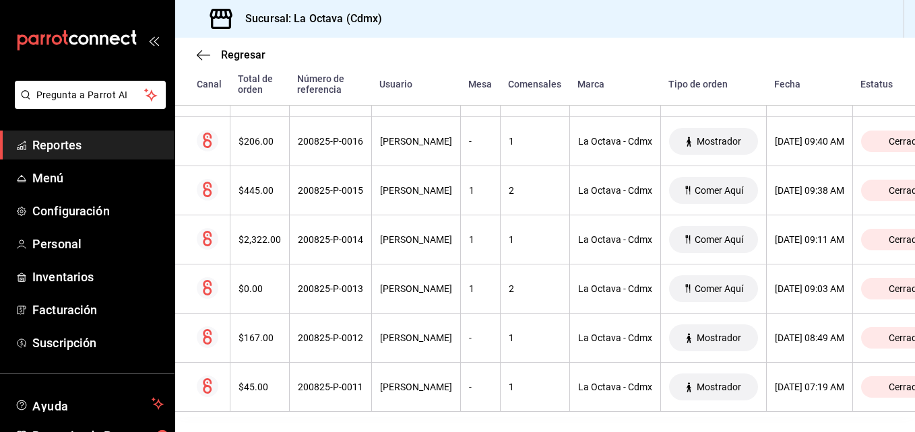
scroll to position [637, 0]
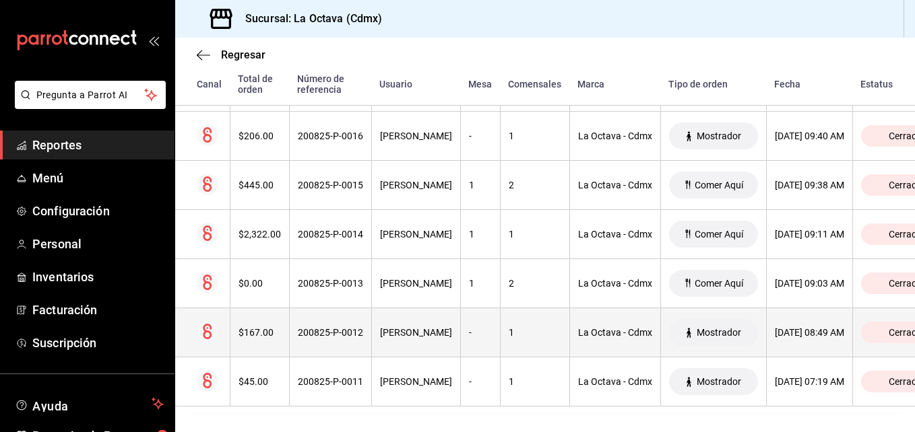
click at [805, 341] on th "[DATE] 08:49 AM" at bounding box center [809, 332] width 86 height 49
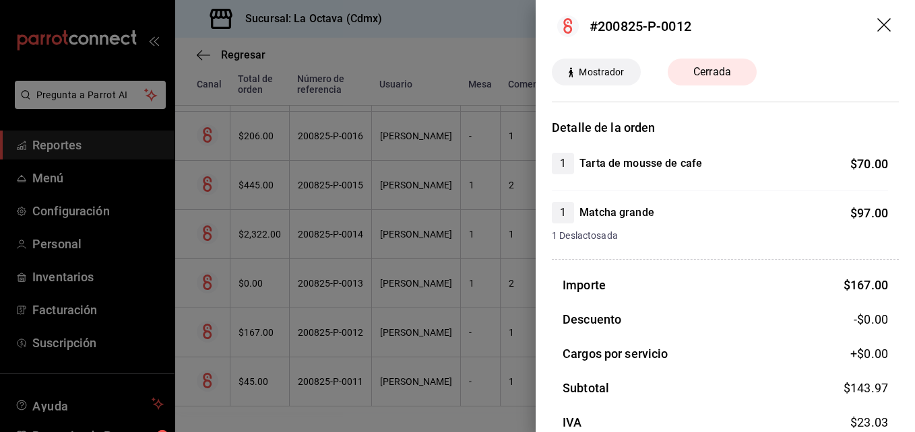
scroll to position [0, 0]
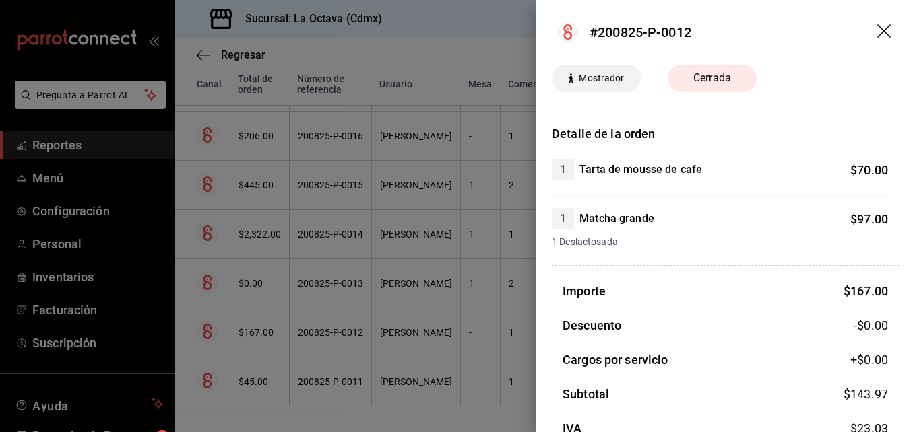
click at [877, 36] on icon "drag" at bounding box center [885, 32] width 16 height 16
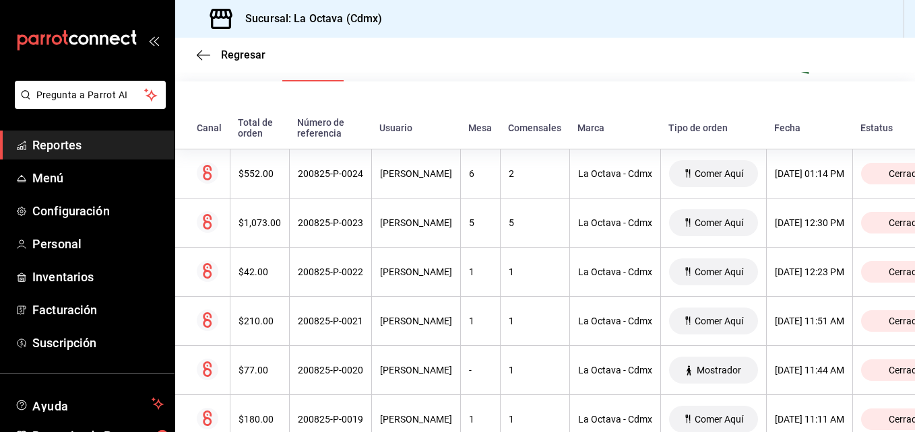
scroll to position [185, 0]
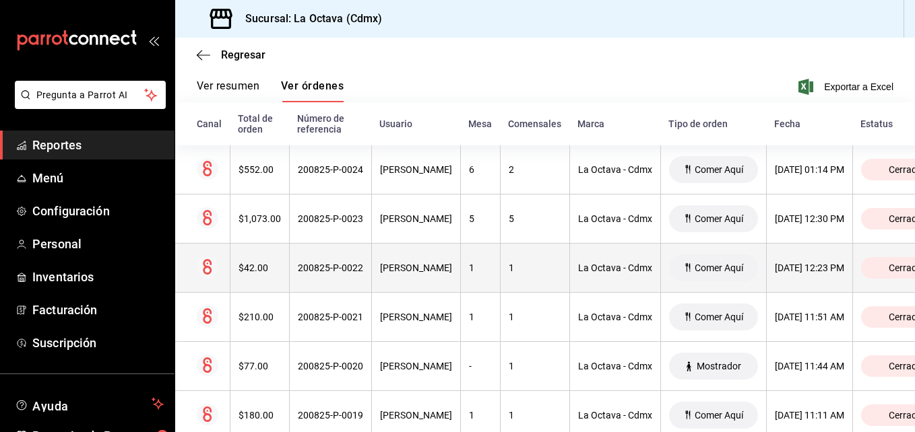
click at [807, 267] on div "[DATE] 12:23 PM" at bounding box center [808, 268] width 69 height 11
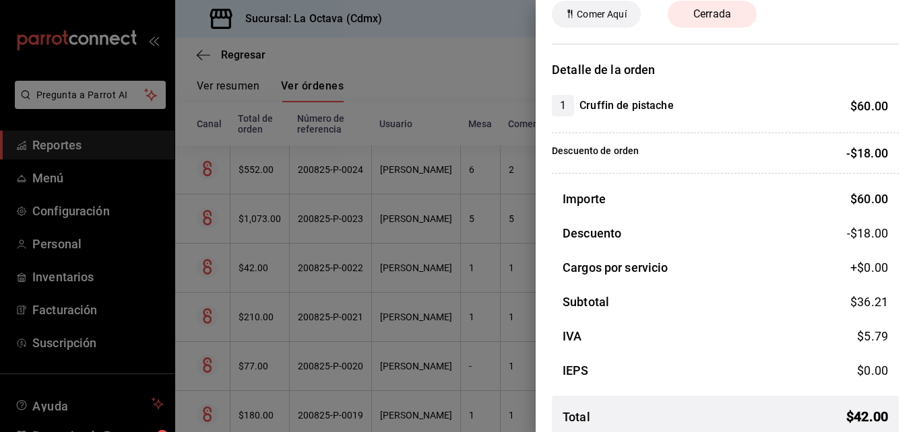
scroll to position [0, 0]
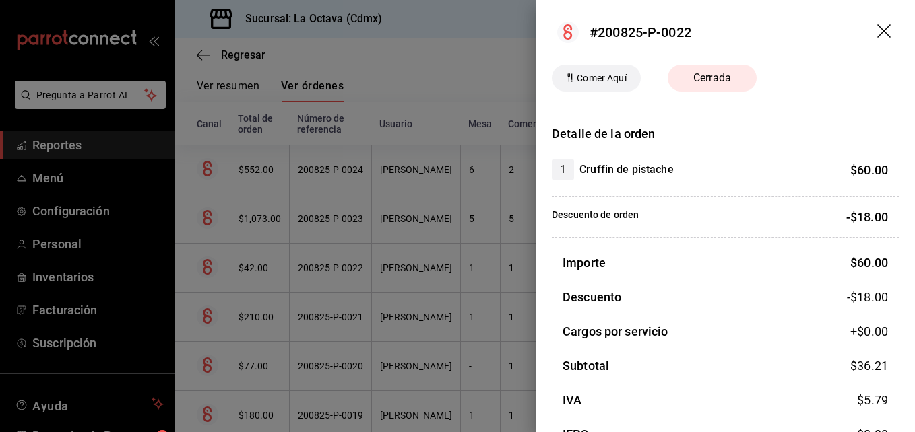
click at [877, 25] on icon "drag" at bounding box center [885, 32] width 16 height 16
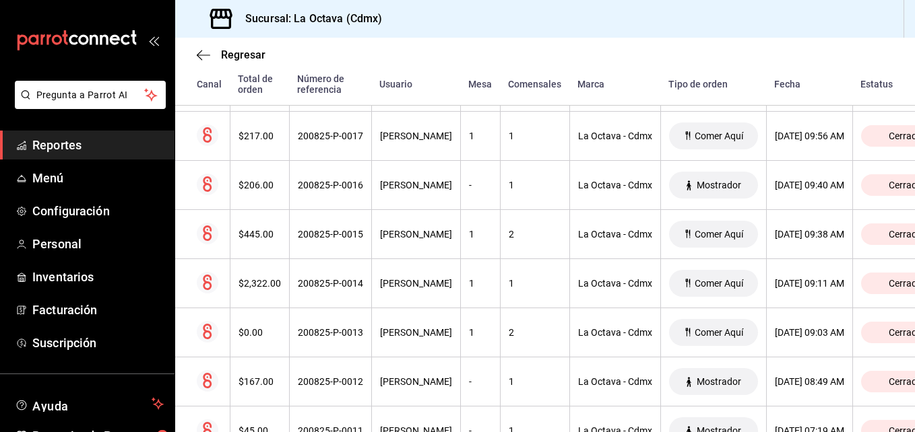
scroll to position [650, 0]
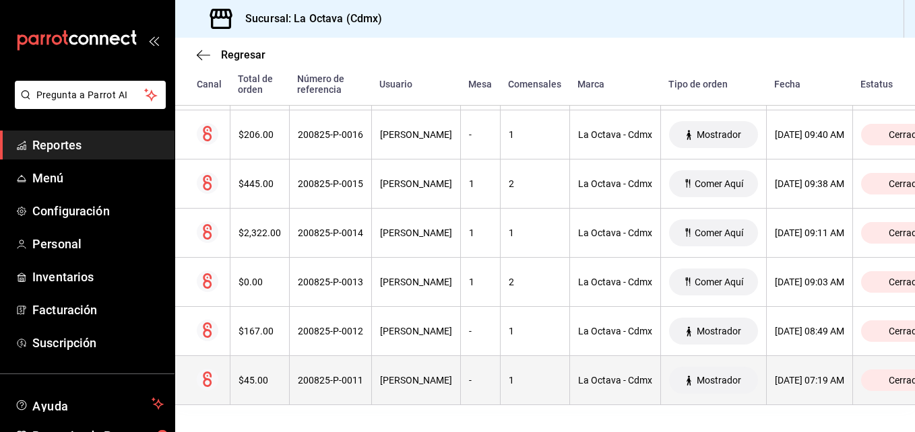
click at [397, 375] on div "[PERSON_NAME]" at bounding box center [416, 380] width 72 height 11
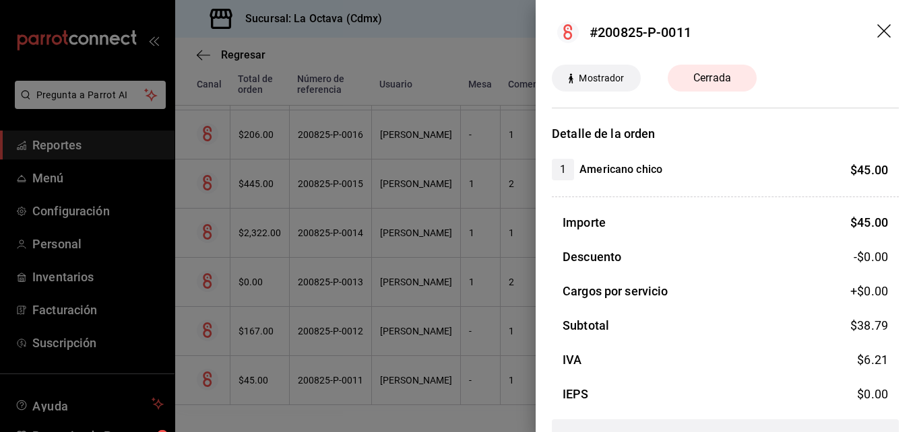
scroll to position [40, 0]
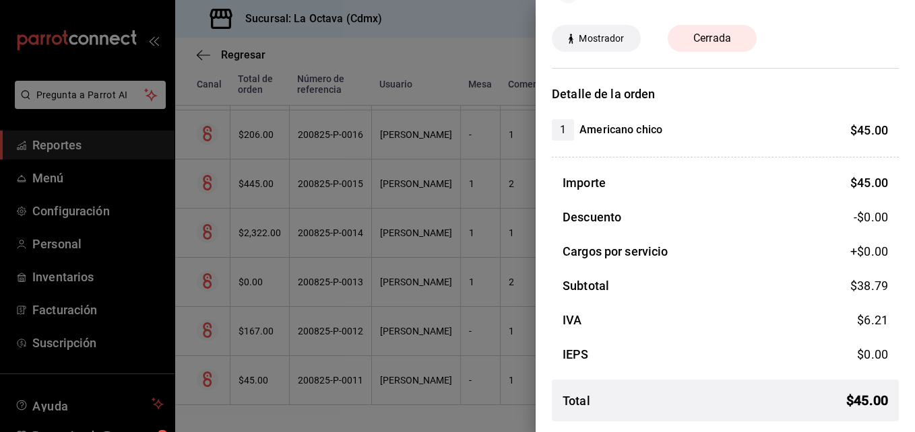
click at [506, 34] on div at bounding box center [457, 216] width 915 height 432
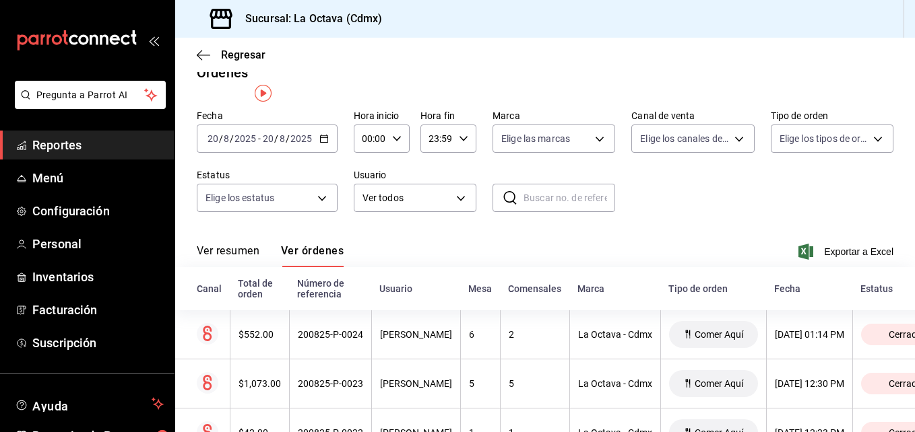
scroll to position [0, 0]
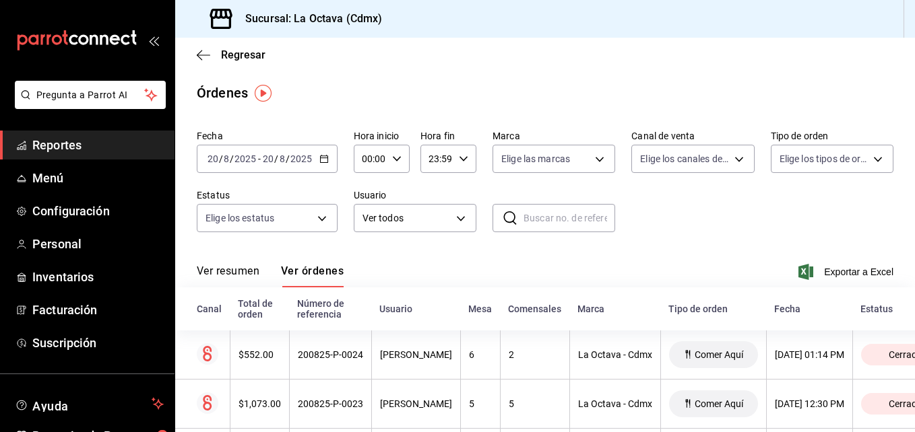
click at [65, 146] on span "Reportes" at bounding box center [97, 145] width 131 height 18
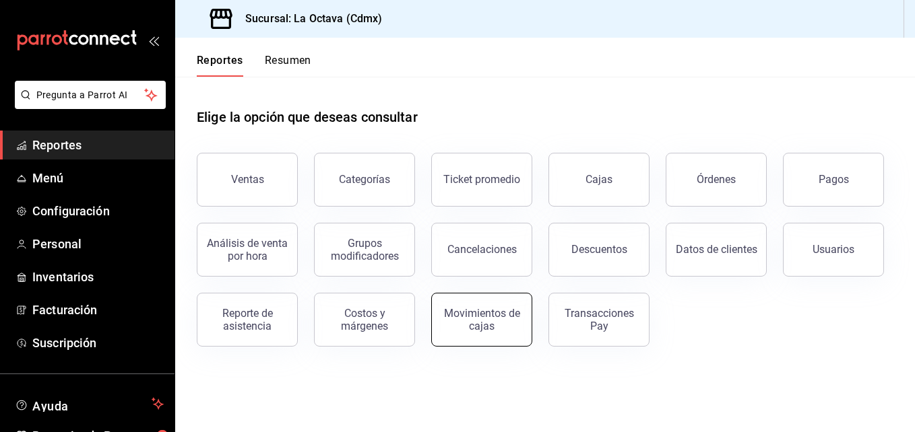
click at [512, 328] on div "Movimientos de cajas" at bounding box center [482, 320] width 84 height 26
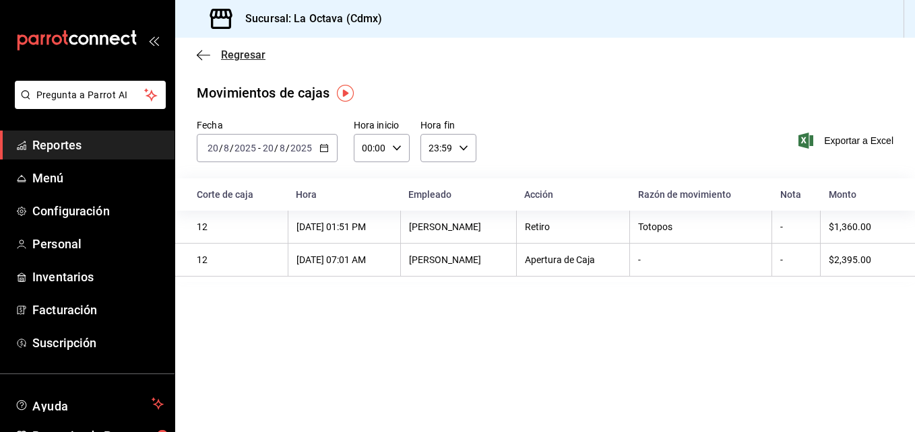
click at [207, 53] on icon "button" at bounding box center [203, 55] width 13 height 12
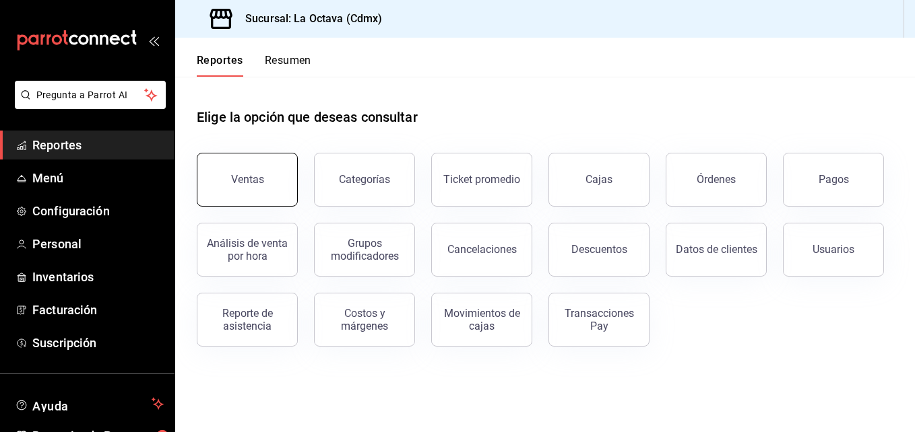
click at [258, 158] on button "Ventas" at bounding box center [247, 180] width 101 height 54
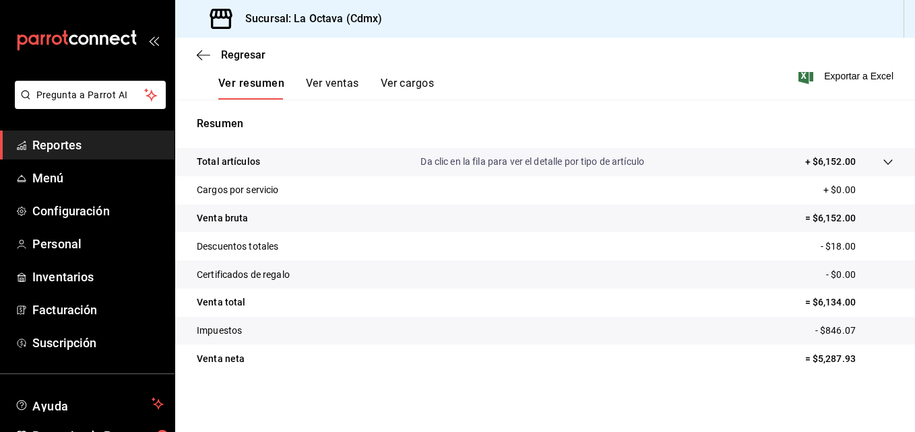
scroll to position [213, 0]
click at [205, 57] on icon "button" at bounding box center [203, 55] width 13 height 12
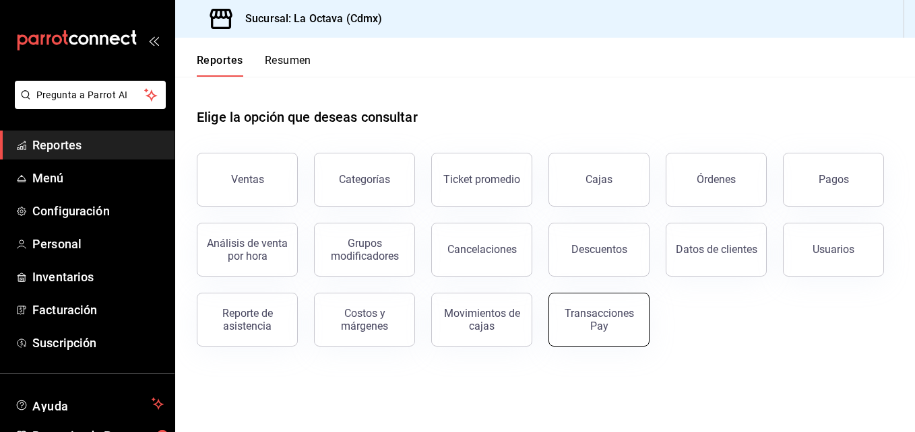
click at [635, 321] on div "Transacciones Pay" at bounding box center [599, 320] width 84 height 26
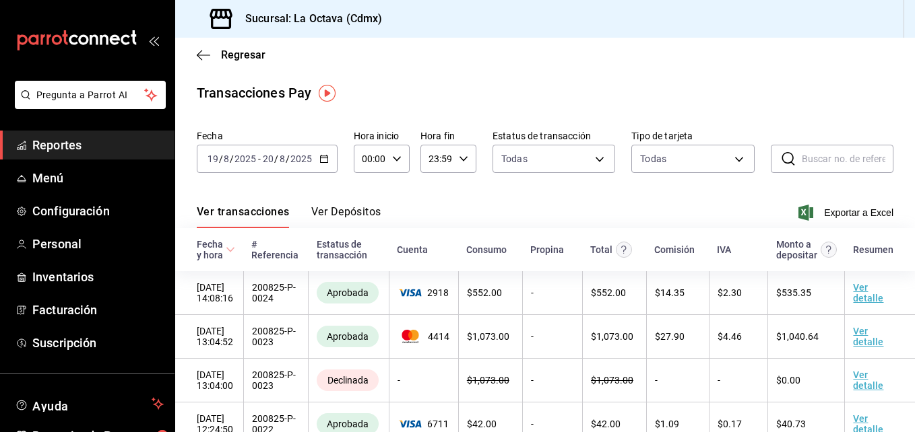
click at [196, 53] on div "Regresar" at bounding box center [544, 55] width 739 height 34
click at [213, 52] on span "Regresar" at bounding box center [231, 54] width 69 height 13
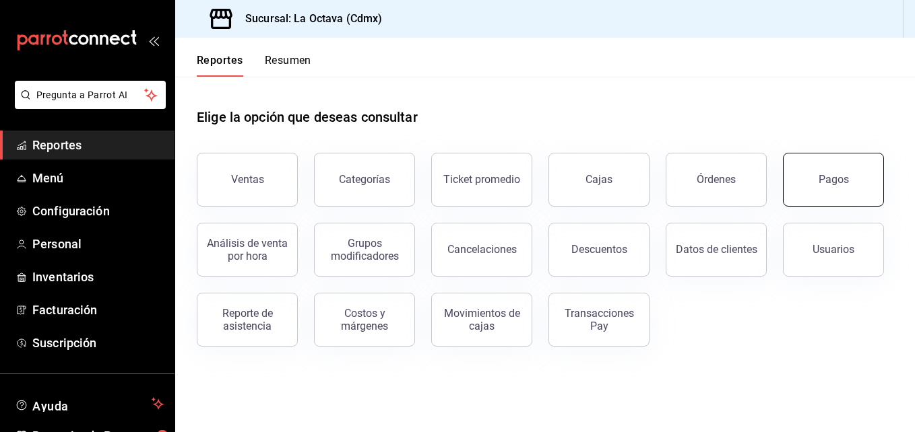
click at [803, 175] on button "Pagos" at bounding box center [833, 180] width 101 height 54
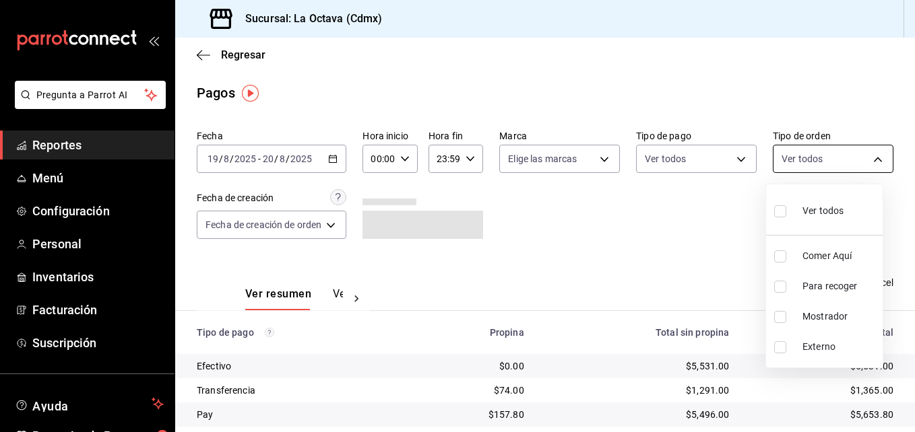
click at [795, 152] on body "Pregunta a Parrot AI Reportes Menú Configuración Personal Inventarios Facturaci…" at bounding box center [457, 216] width 915 height 432
click at [795, 152] on div at bounding box center [457, 216] width 915 height 432
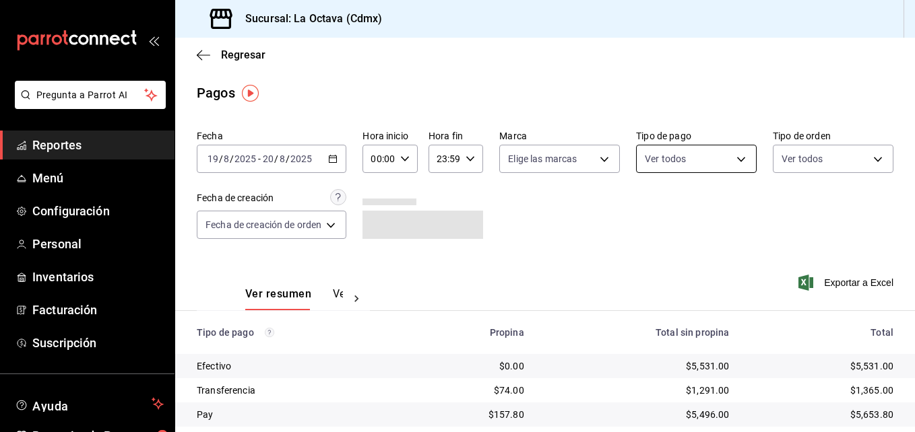
click at [700, 163] on body "Pregunta a Parrot AI Reportes Menú Configuración Personal Inventarios Facturaci…" at bounding box center [457, 216] width 915 height 432
click at [677, 319] on span "Pay" at bounding box center [706, 317] width 75 height 14
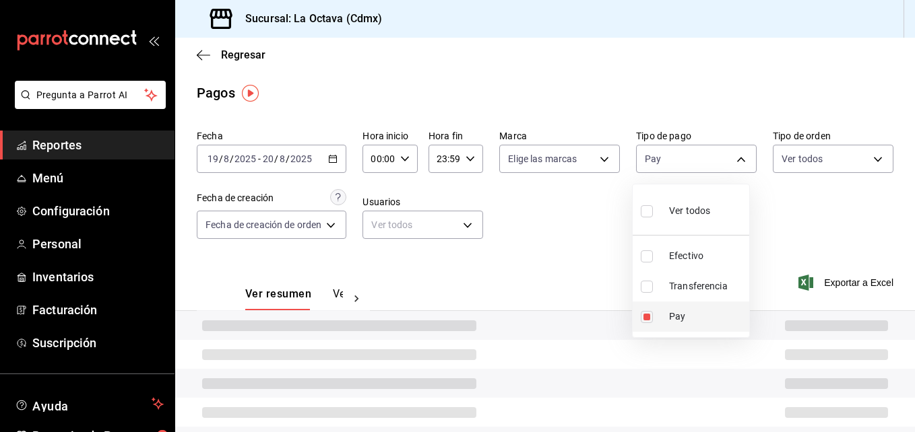
type input "1ce0ea0b-9604-4c9f-b6f8-5da420e4fc79"
checkbox input "true"
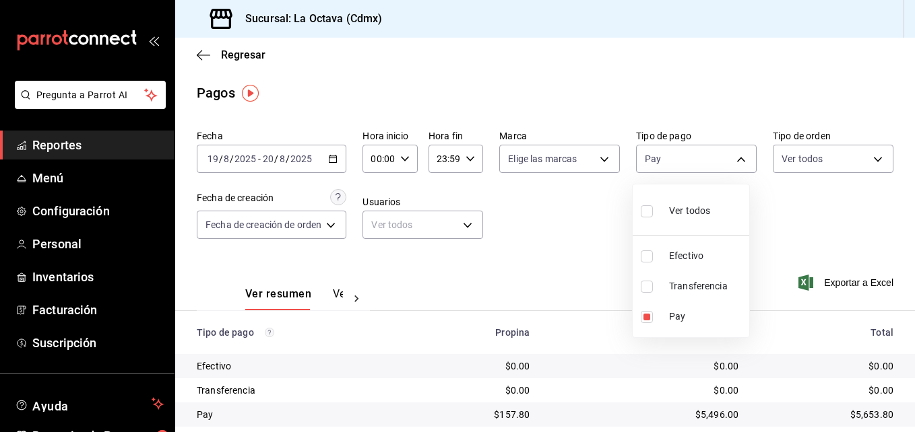
drag, startPoint x: 914, startPoint y: 117, endPoint x: 917, endPoint y: 180, distance: 63.4
click at [914, 180] on html "Pregunta a Parrot AI Reportes Menú Configuración Personal Inventarios Facturaci…" at bounding box center [457, 216] width 915 height 432
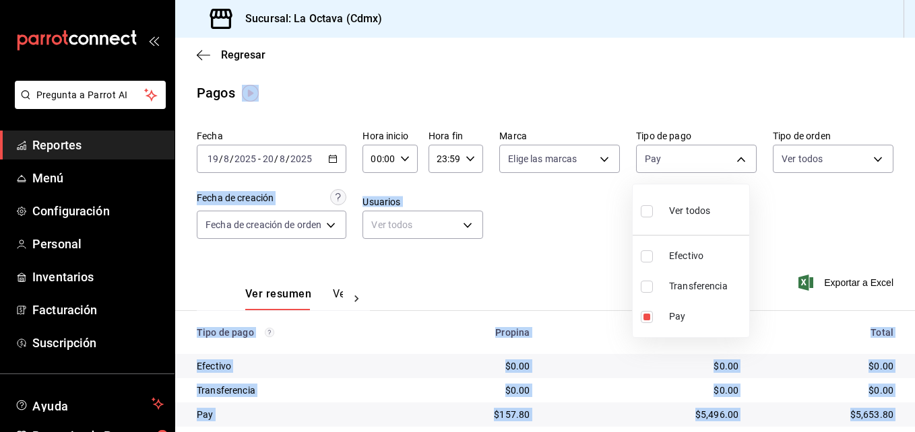
click at [914, 180] on html "Pregunta a Parrot AI Reportes Menú Configuración Personal Inventarios Facturaci…" at bounding box center [457, 216] width 915 height 432
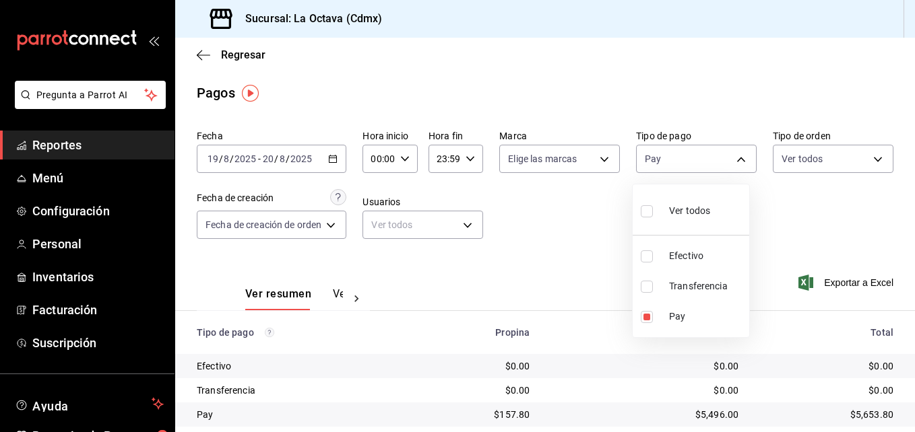
click at [568, 208] on div at bounding box center [457, 216] width 915 height 432
click at [334, 160] on icon "button" at bounding box center [332, 158] width 9 height 9
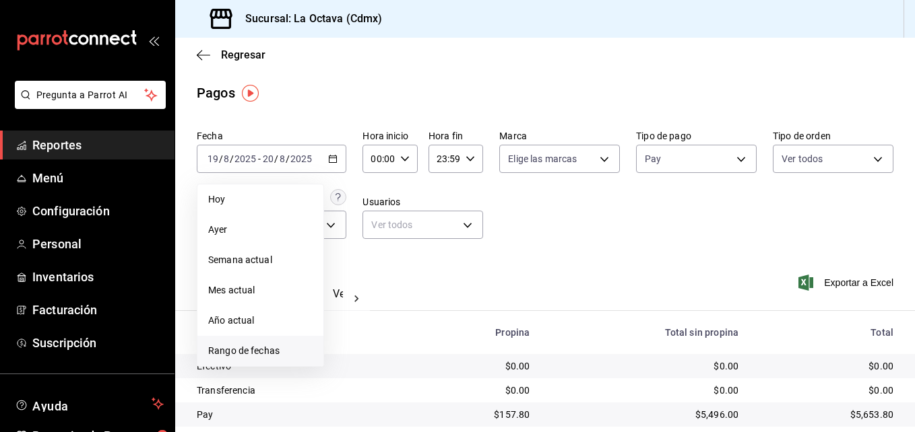
click at [244, 342] on li "Rango de fechas" at bounding box center [260, 351] width 126 height 30
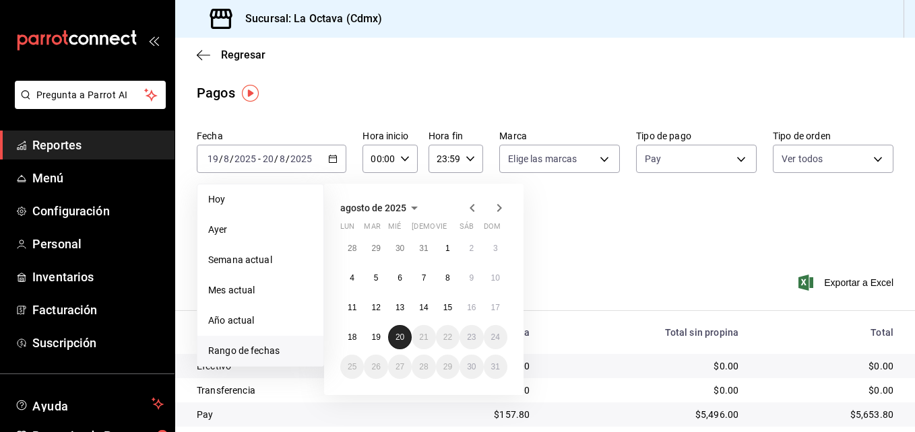
click at [404, 335] on abbr "20" at bounding box center [399, 337] width 9 height 9
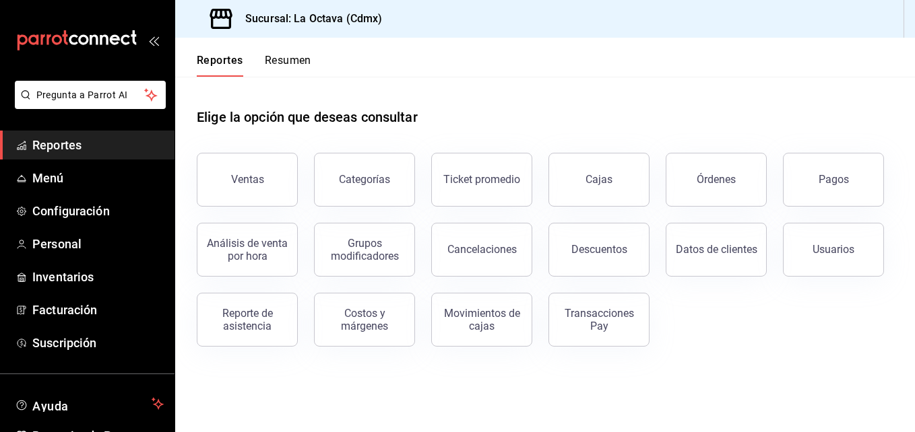
click at [252, 337] on button "Reporte de asistencia" at bounding box center [247, 320] width 101 height 54
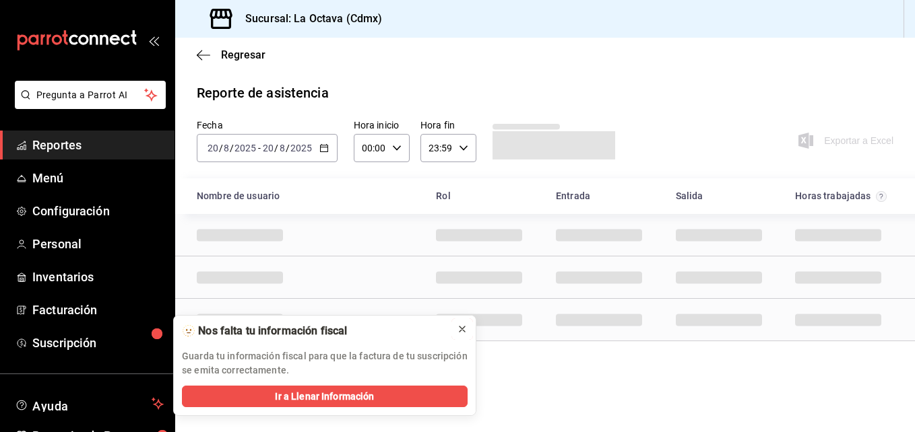
click at [464, 335] on div at bounding box center [462, 329] width 11 height 13
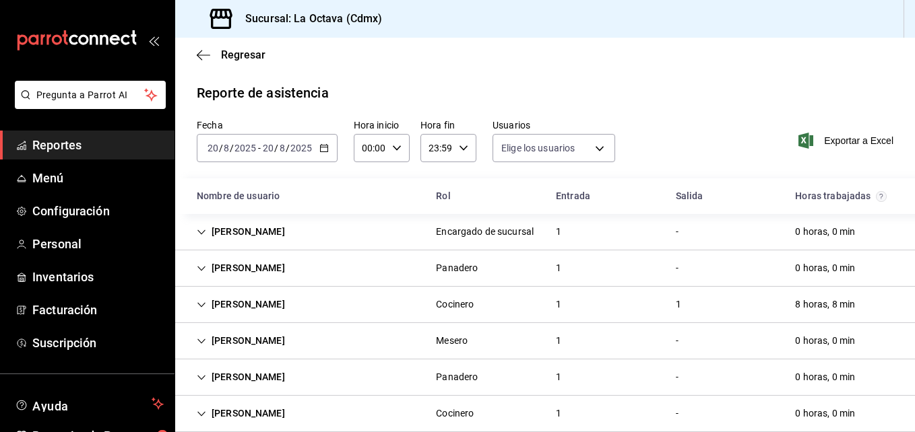
type input "d3beb51c-59fc-440b-8533-f1c5ed81aa50,fb91d009-b2a8-4f5b-84c0-ef3e4008f85d,ac84b…"
click at [847, 141] on span "Exportar a Excel" at bounding box center [847, 141] width 92 height 16
click at [824, 142] on span "Exportar a Excel" at bounding box center [847, 141] width 92 height 16
